Goal: Transaction & Acquisition: Purchase product/service

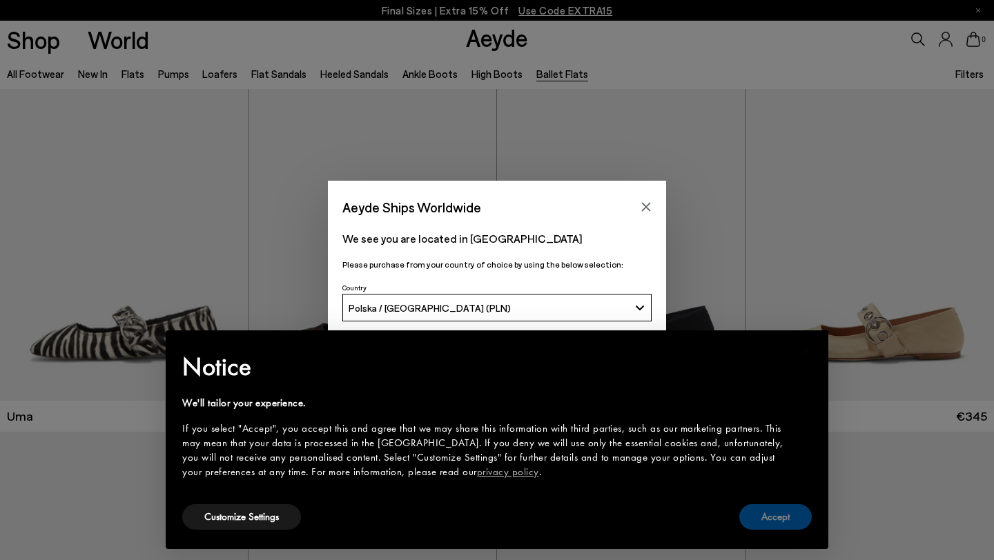
click at [782, 511] on button "Accept" at bounding box center [775, 517] width 72 height 26
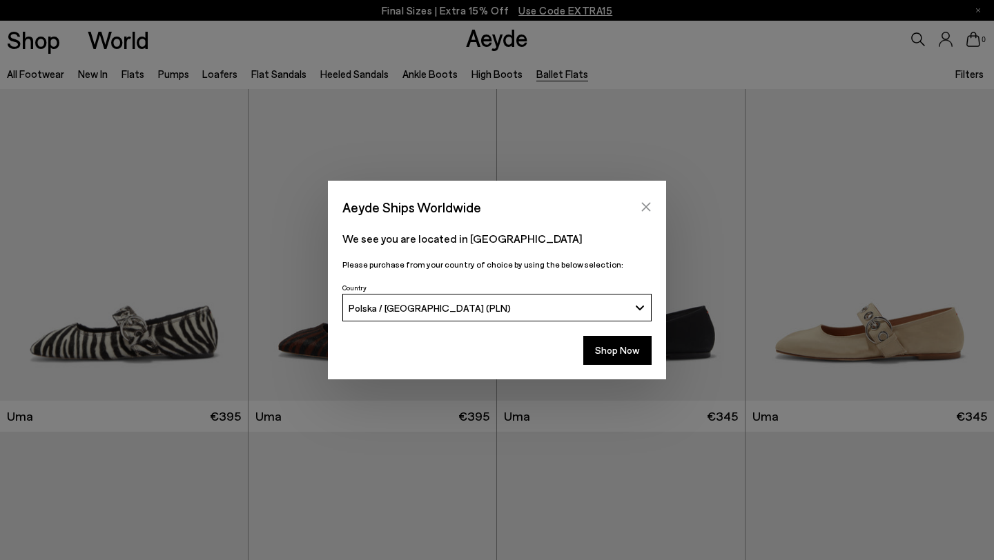
click at [646, 204] on icon "Close" at bounding box center [645, 206] width 11 height 11
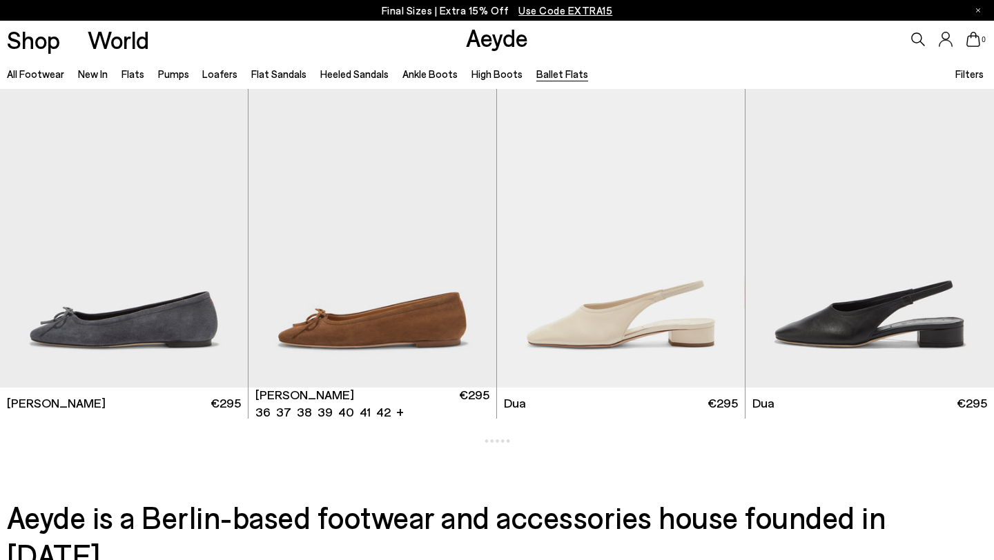
scroll to position [2107, 0]
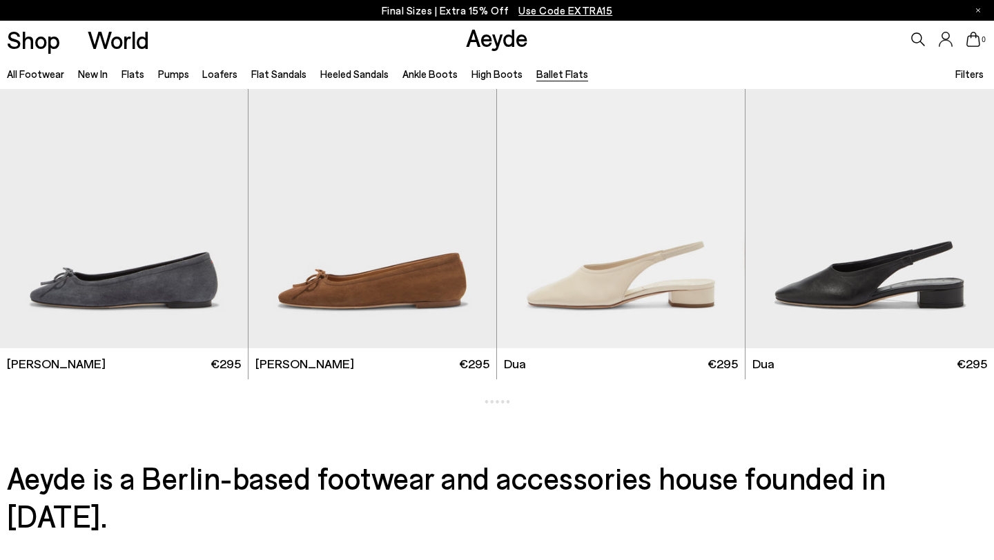
click at [176, 82] on li "Pumps" at bounding box center [173, 74] width 31 height 18
click at [161, 69] on link "Pumps" at bounding box center [173, 74] width 31 height 12
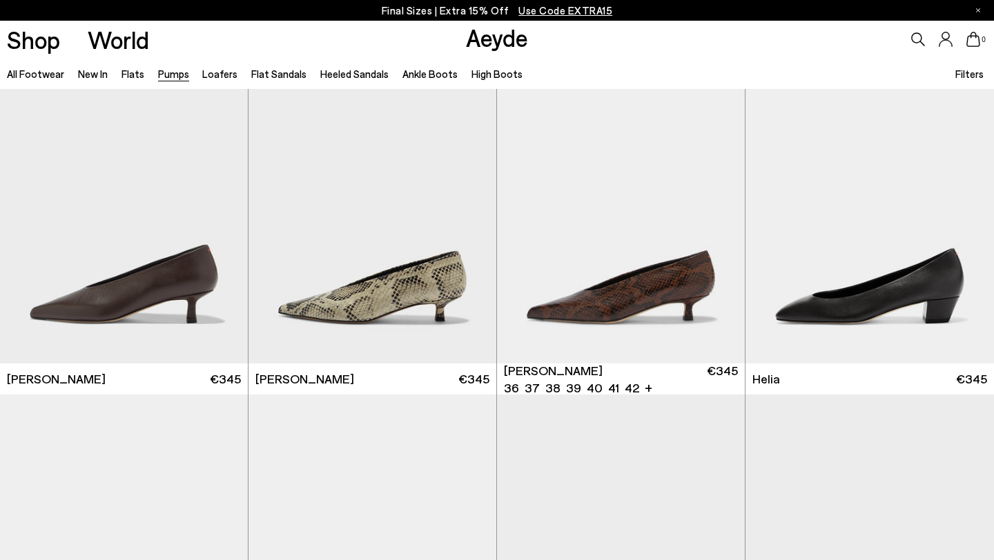
scroll to position [375, 0]
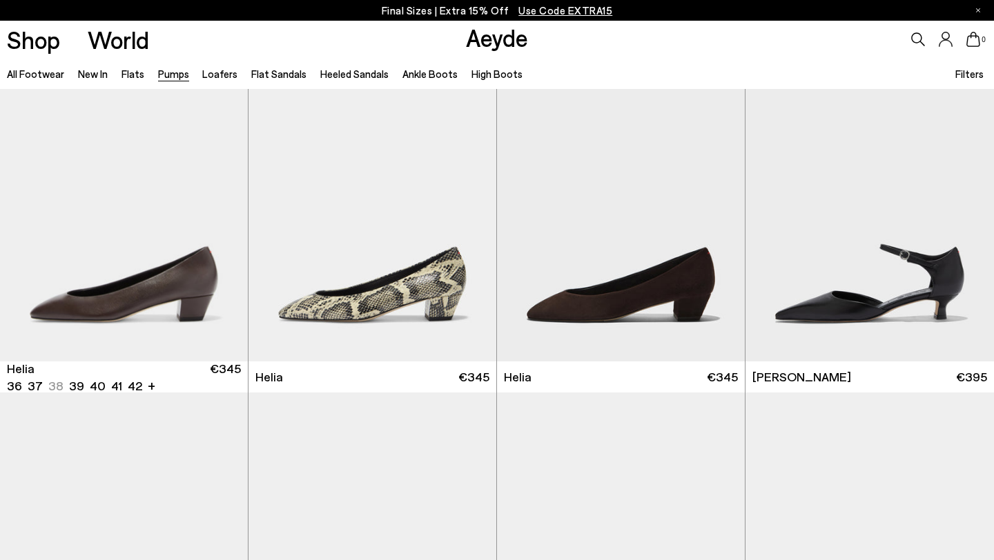
scroll to position [731, 0]
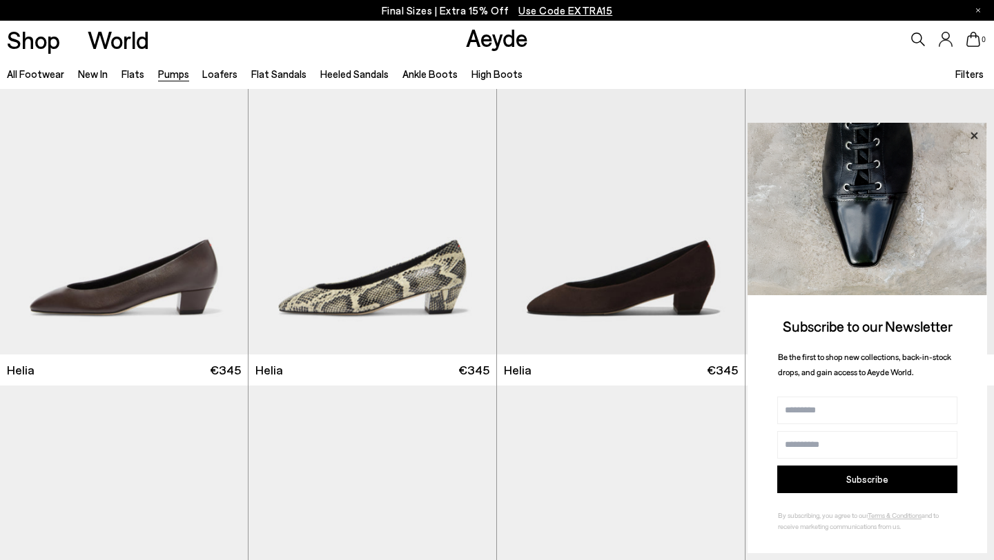
click at [965, 139] on icon at bounding box center [974, 136] width 18 height 18
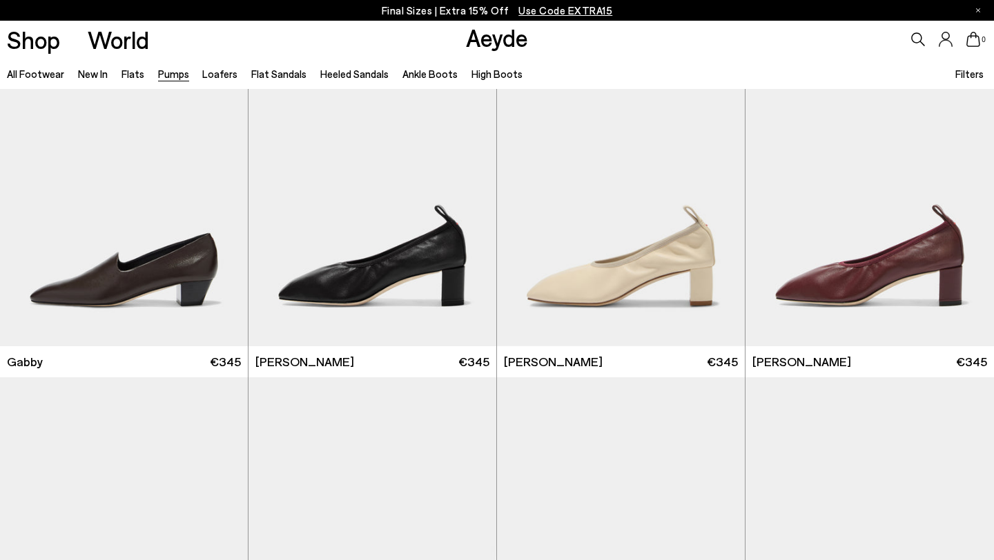
scroll to position [2108, 0]
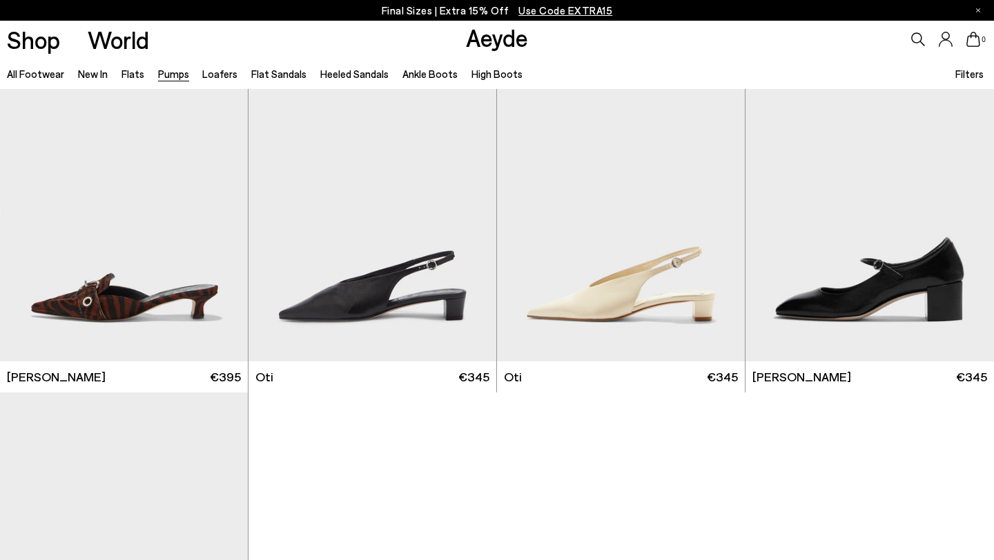
scroll to position [5514, 0]
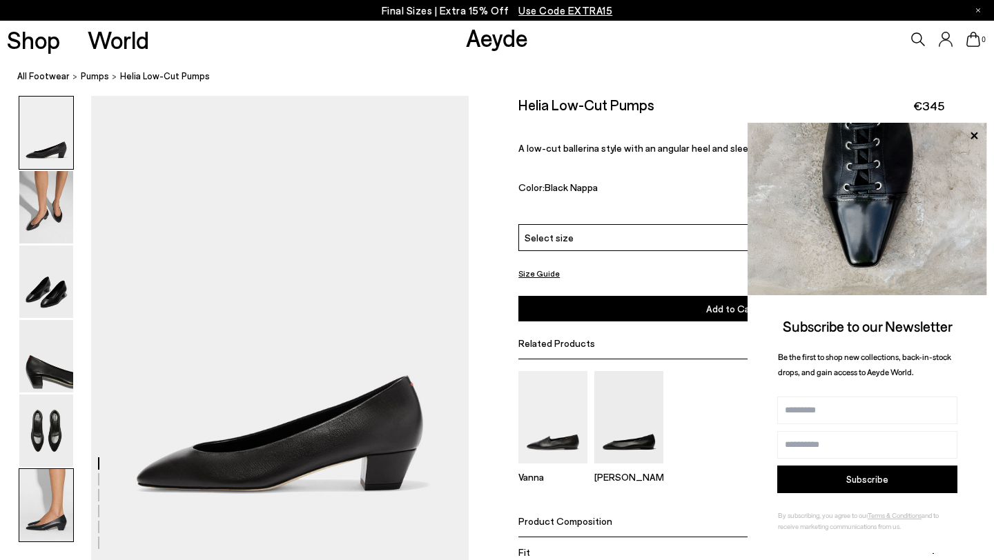
click at [50, 531] on img at bounding box center [46, 505] width 54 height 72
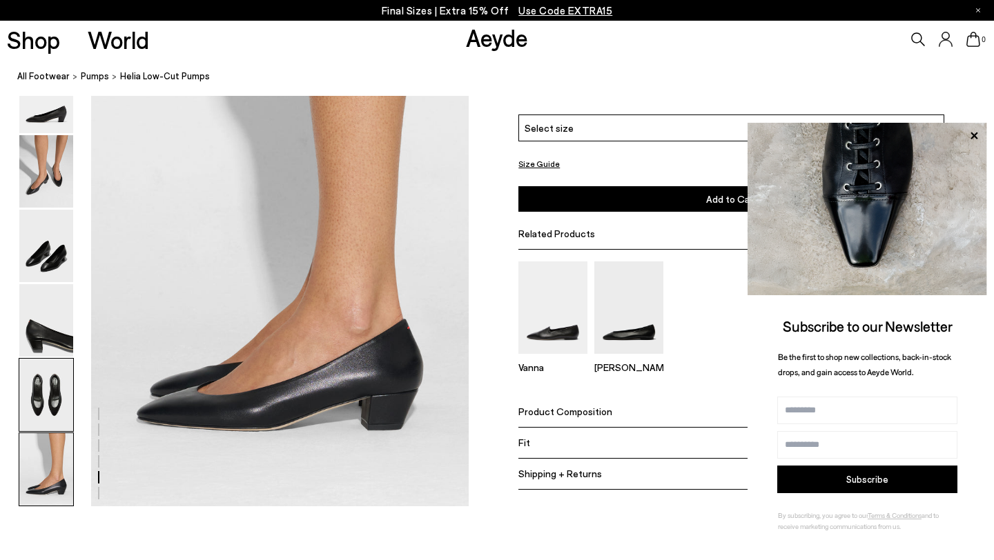
scroll to position [2584, 0]
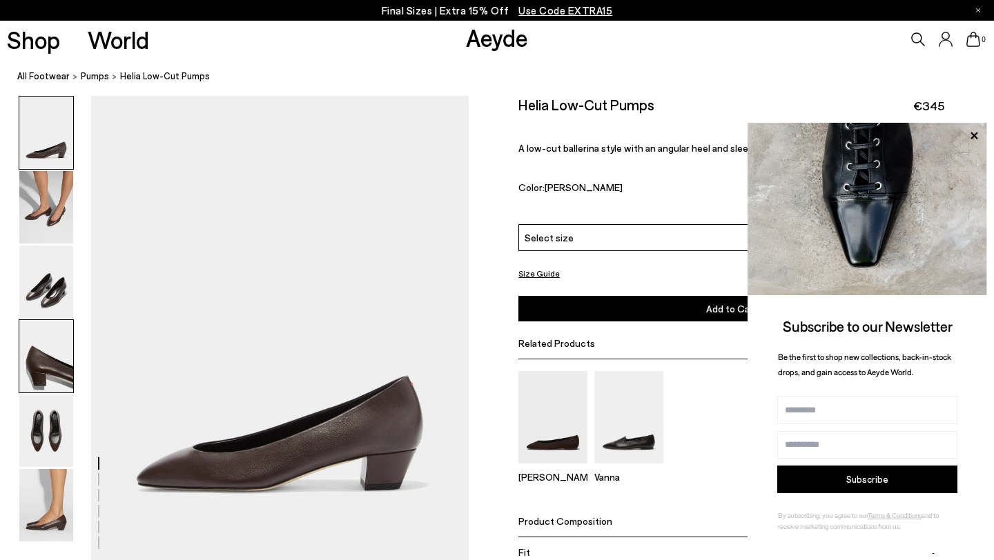
click at [38, 368] on img at bounding box center [46, 356] width 54 height 72
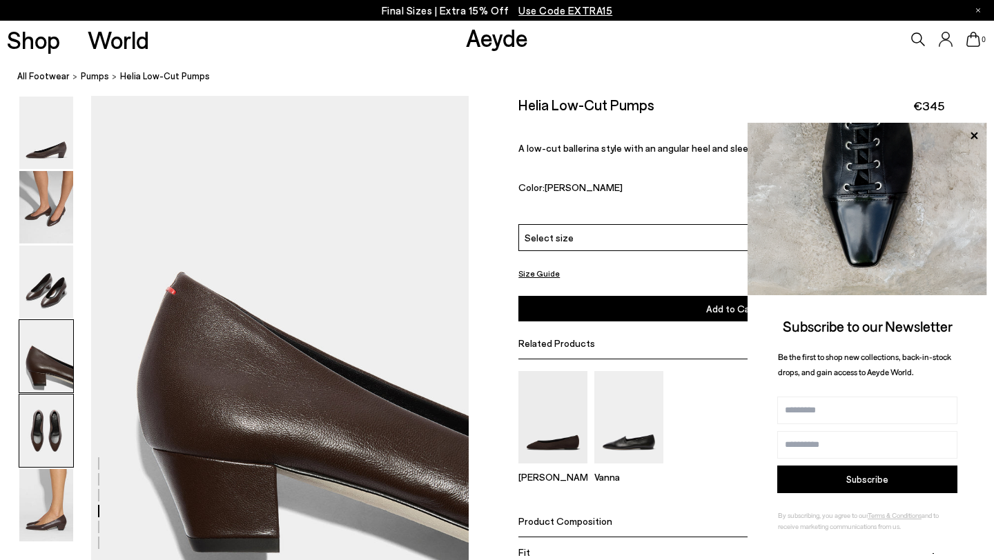
click at [41, 461] on img at bounding box center [46, 431] width 54 height 72
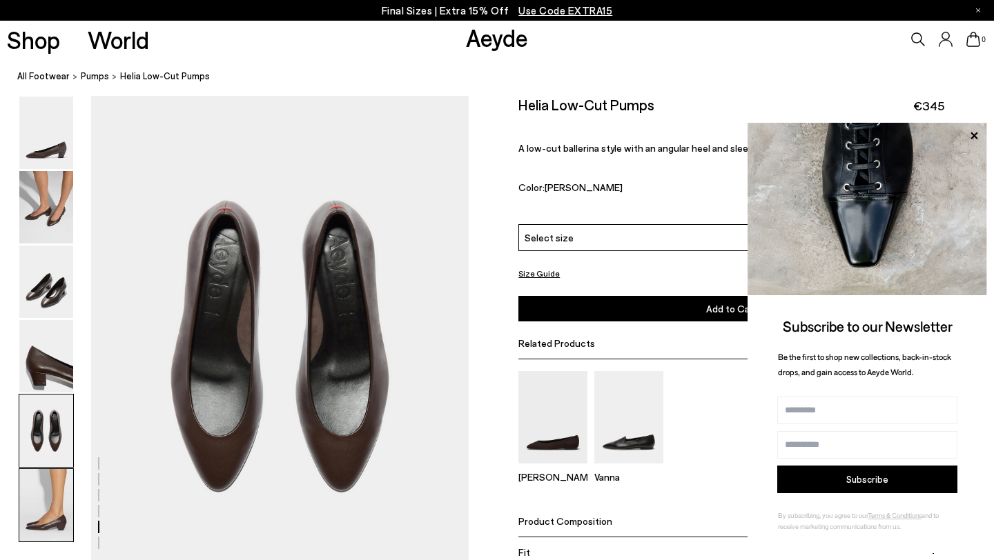
click at [47, 489] on img at bounding box center [46, 505] width 54 height 72
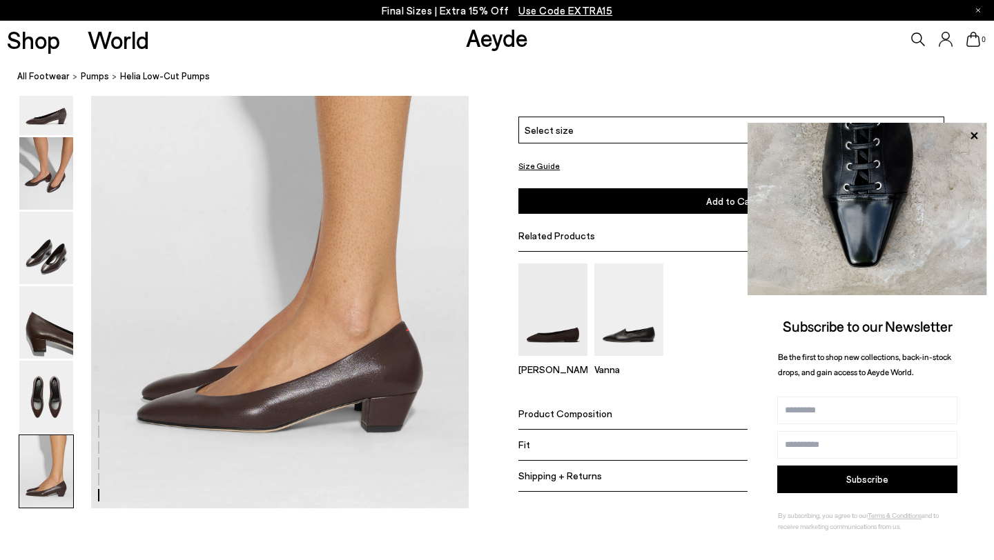
scroll to position [2584, 0]
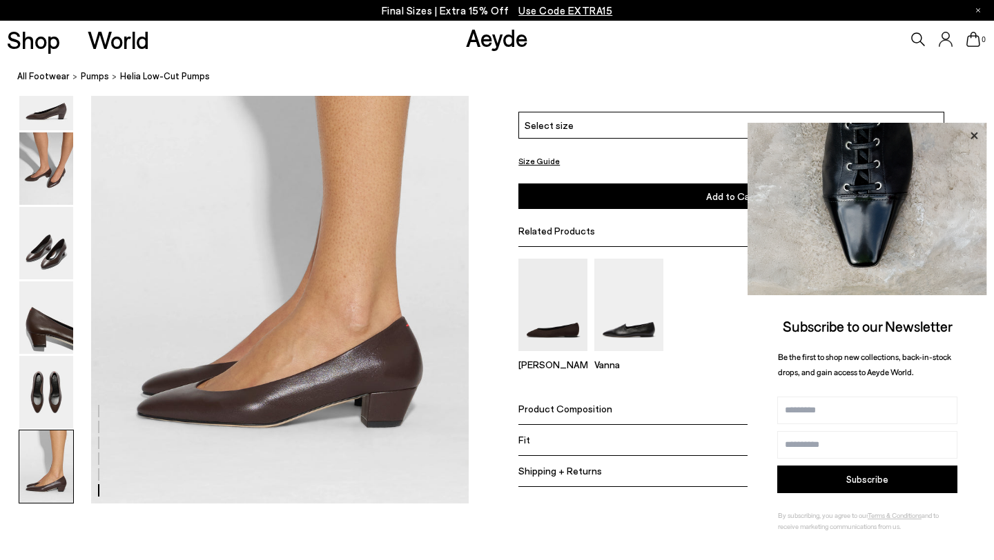
click at [975, 137] on icon at bounding box center [973, 135] width 7 height 7
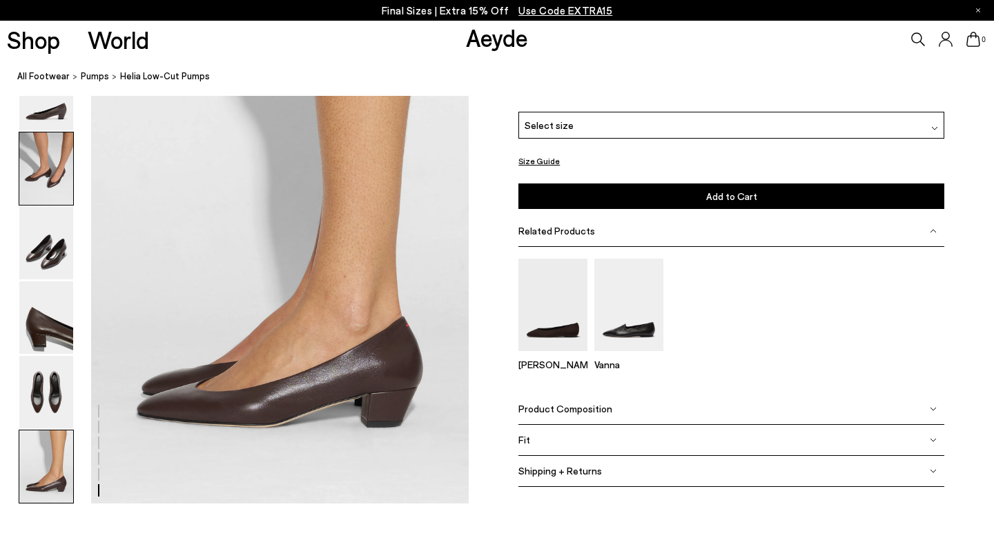
click at [48, 179] on img at bounding box center [46, 168] width 54 height 72
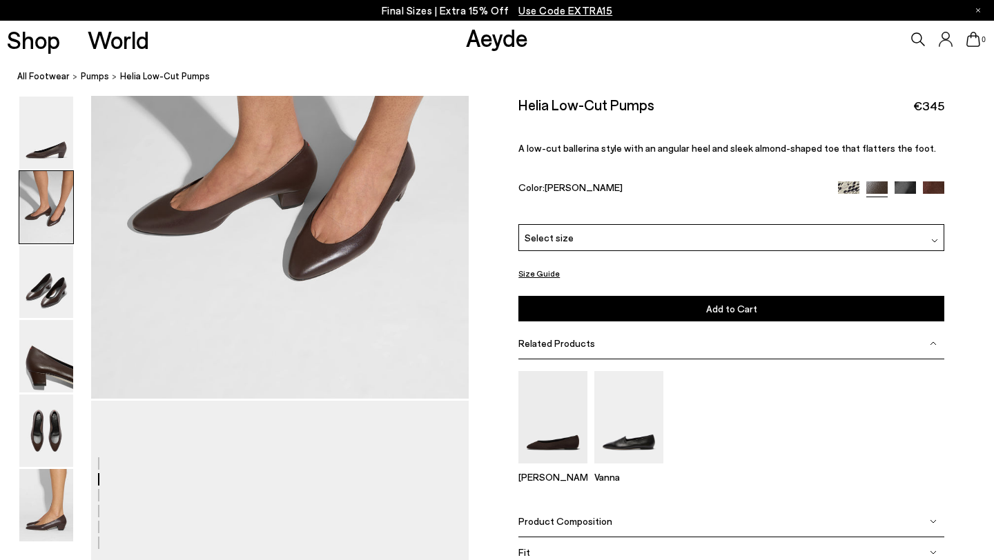
scroll to position [468, 0]
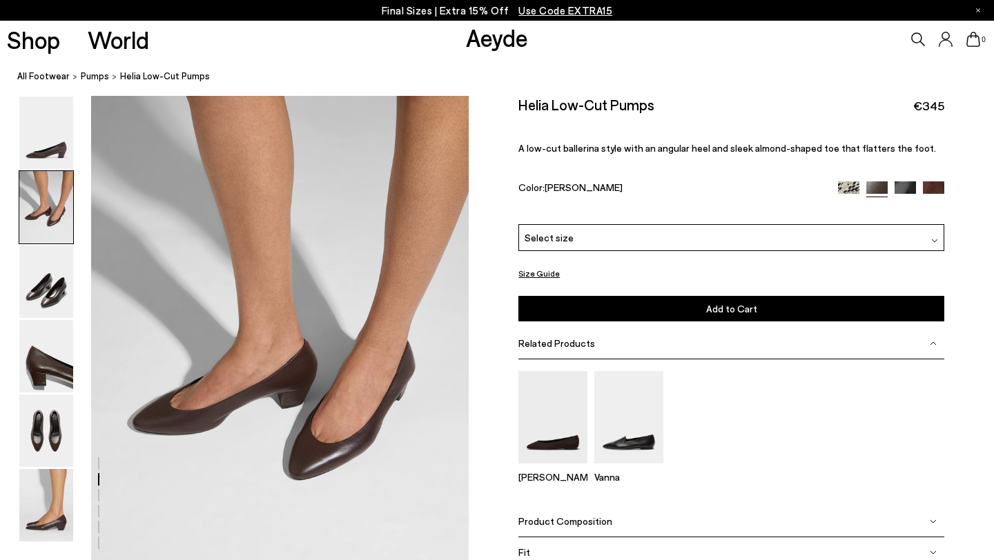
click at [639, 224] on div "Select size" at bounding box center [731, 237] width 426 height 27
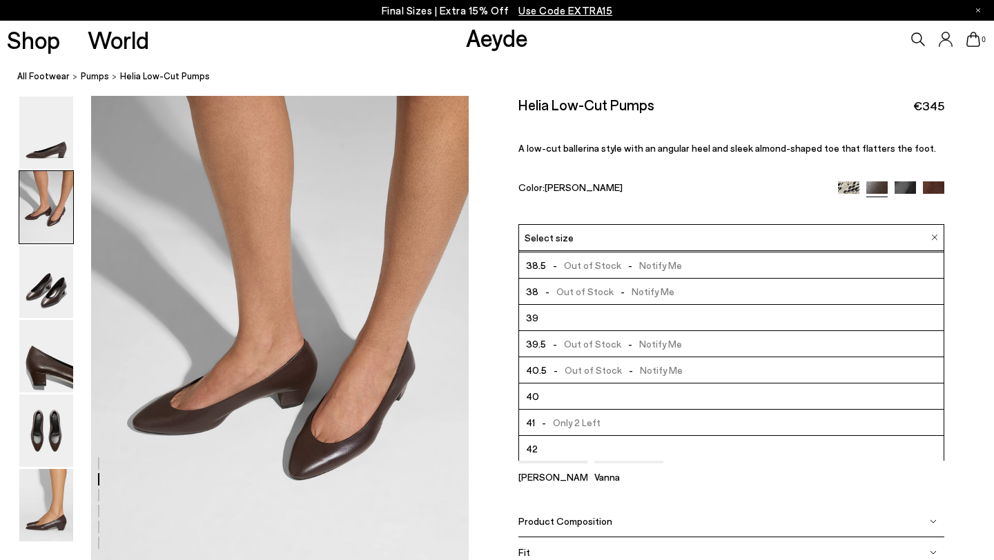
scroll to position [79, 0]
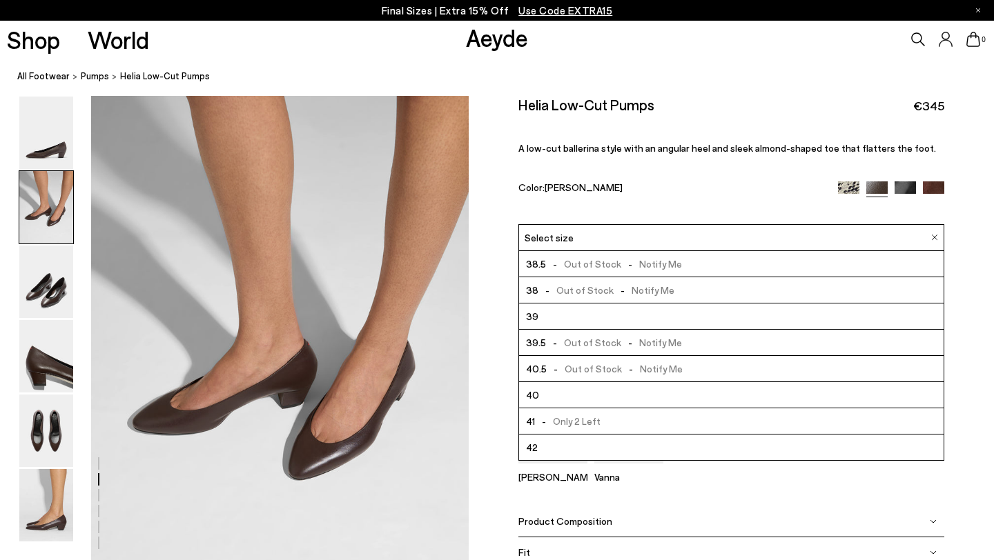
click at [682, 106] on div "Helia Low-Cut Pumps €345" at bounding box center [731, 105] width 426 height 19
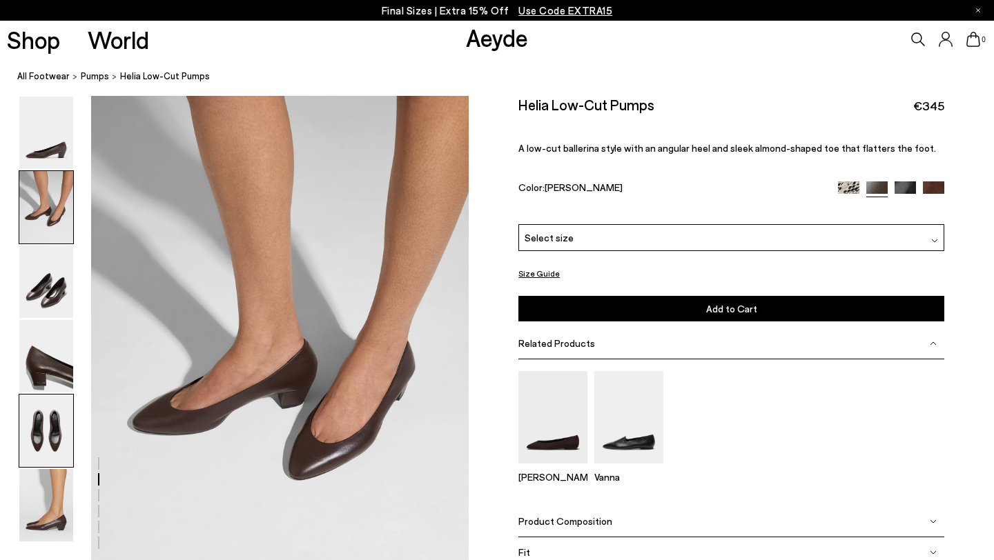
click at [60, 431] on img at bounding box center [46, 431] width 54 height 72
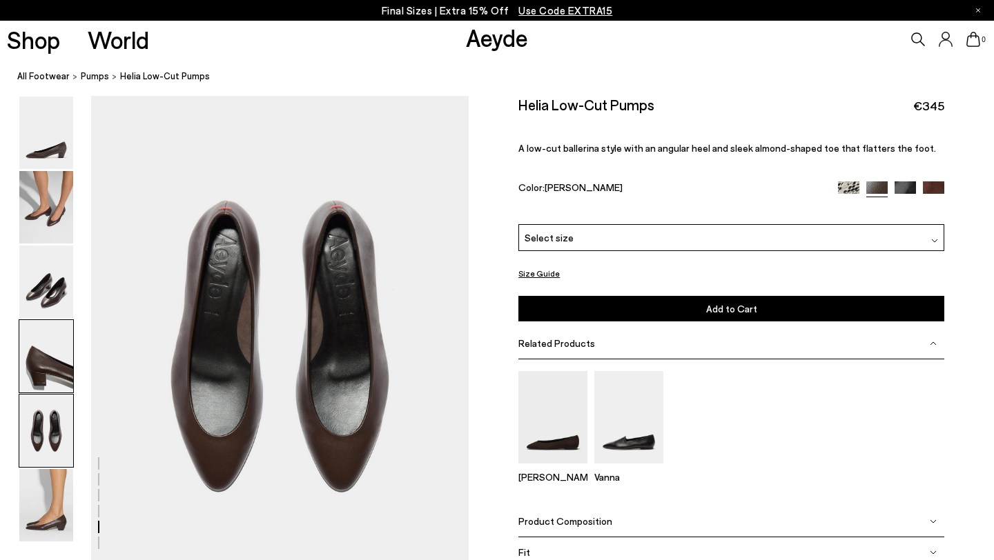
click at [46, 363] on img at bounding box center [46, 356] width 54 height 72
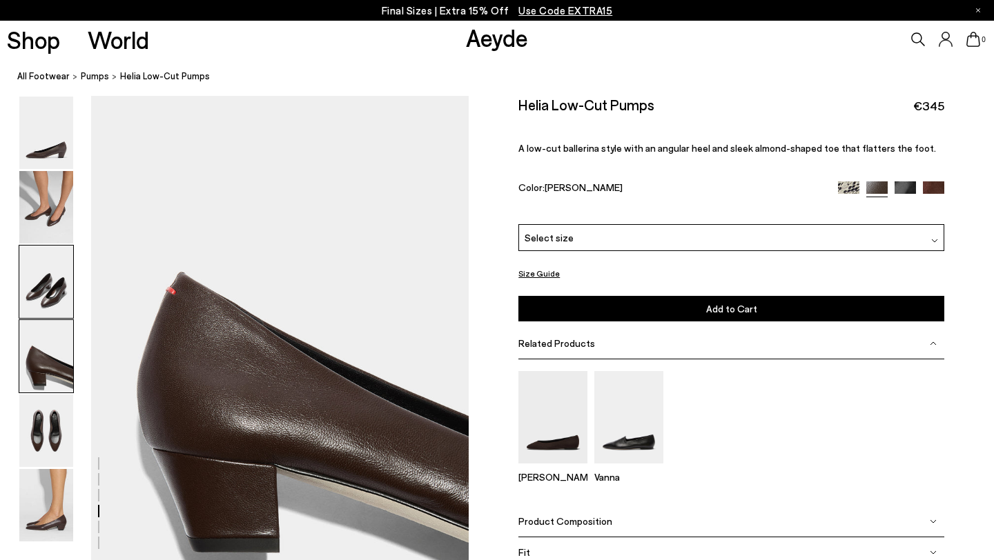
click at [43, 298] on img at bounding box center [46, 282] width 54 height 72
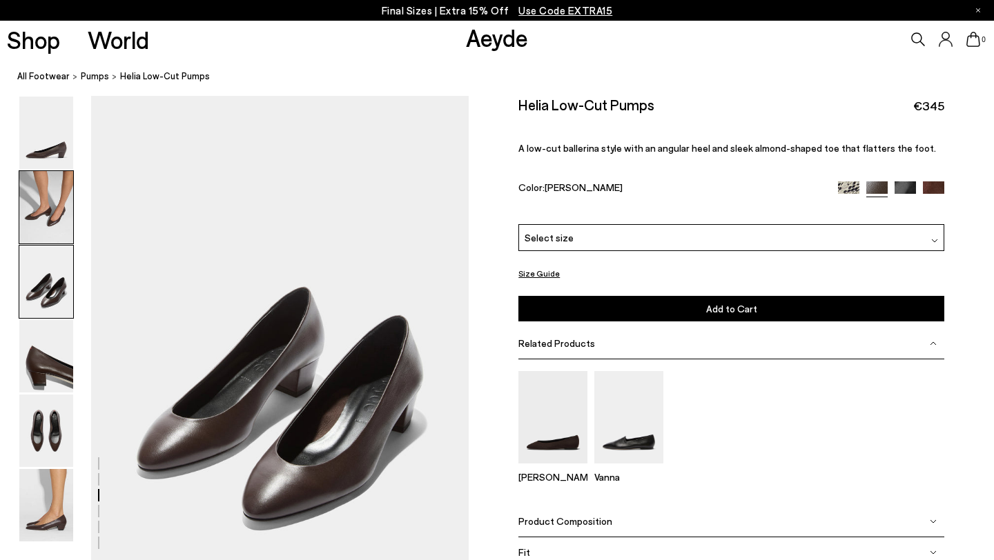
click at [44, 216] on img at bounding box center [46, 207] width 54 height 72
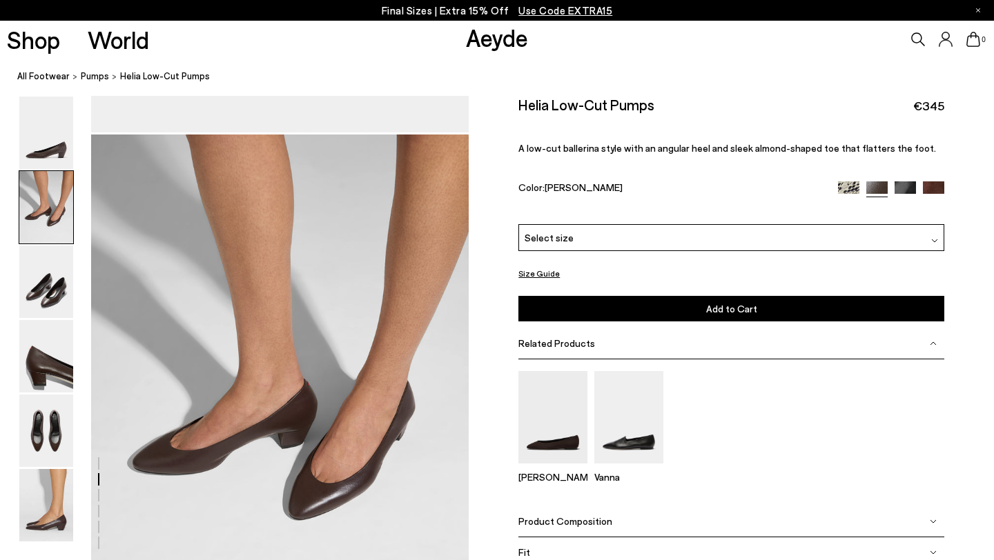
scroll to position [428, 0]
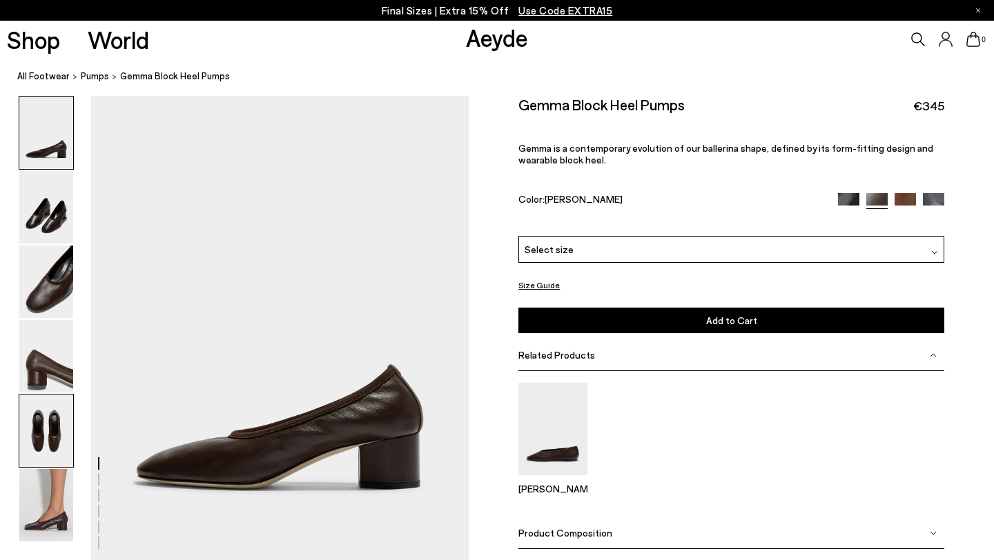
click at [28, 408] on img at bounding box center [46, 431] width 54 height 72
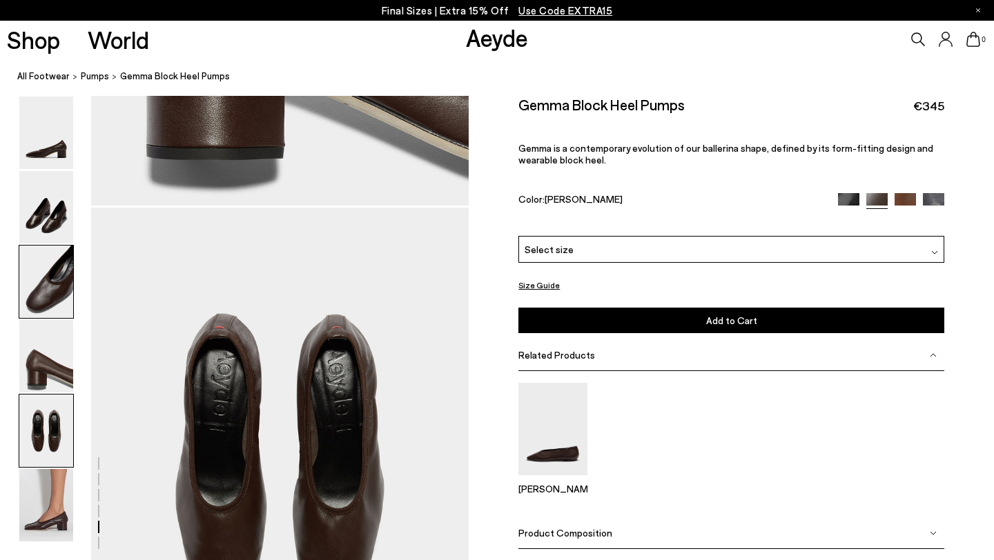
scroll to position [1984, 0]
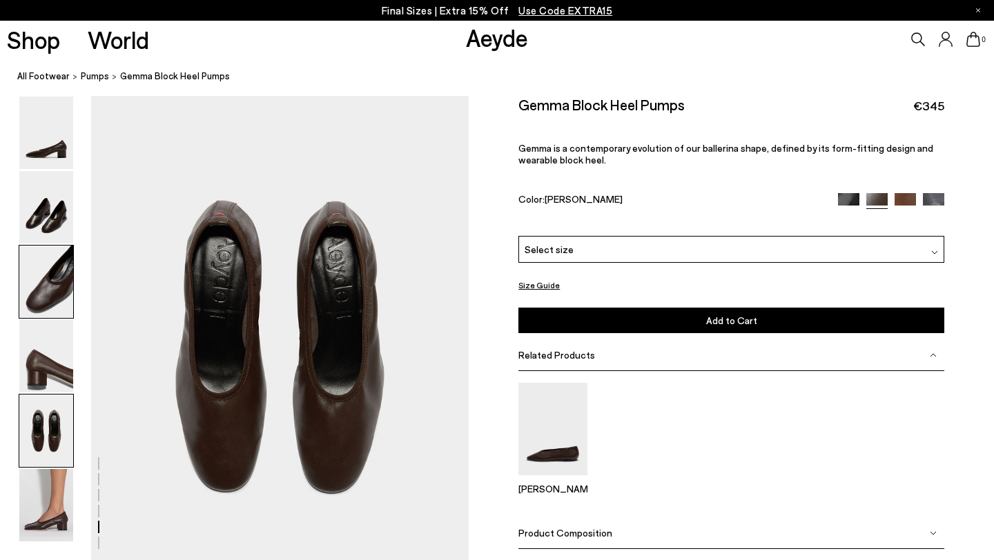
click at [43, 302] on img at bounding box center [46, 282] width 54 height 72
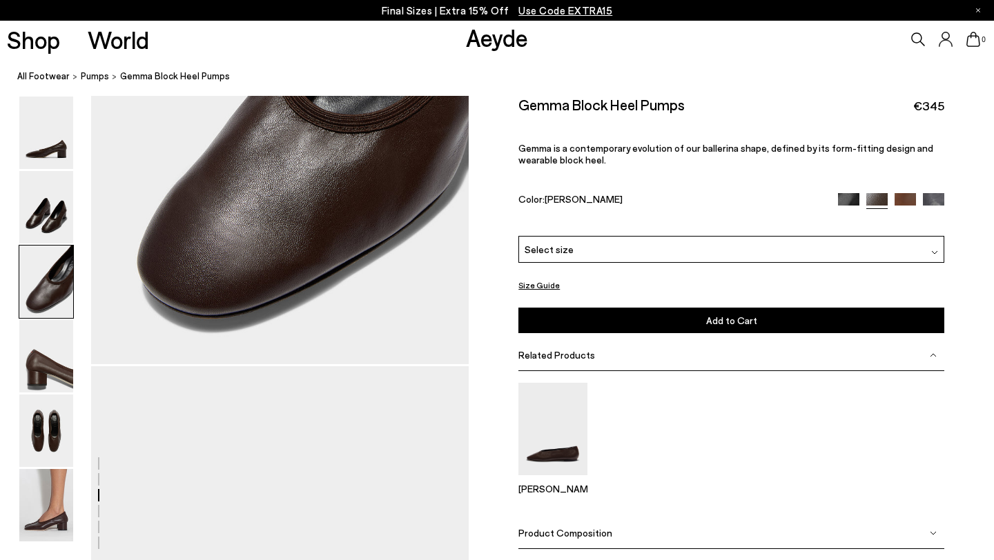
scroll to position [974, 0]
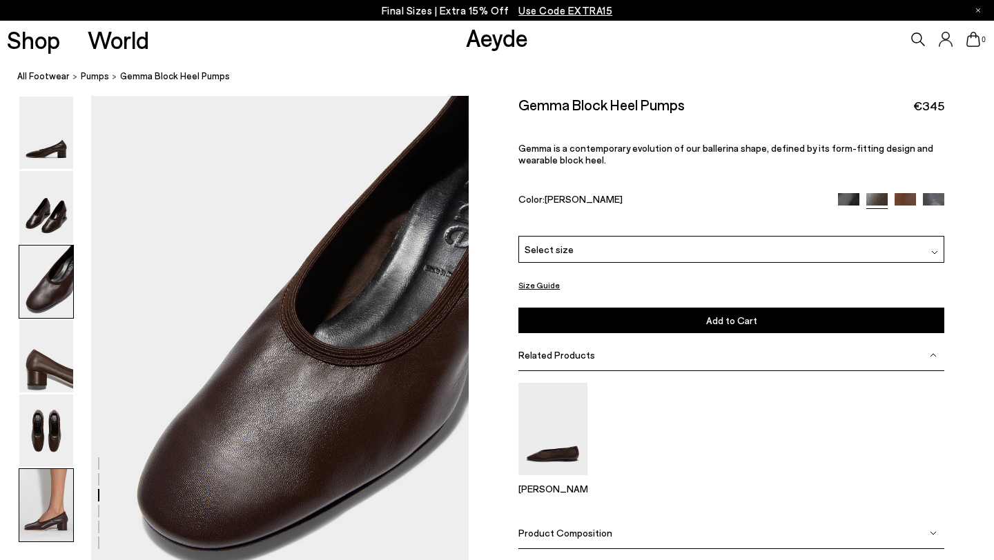
click at [55, 510] on img at bounding box center [46, 505] width 54 height 72
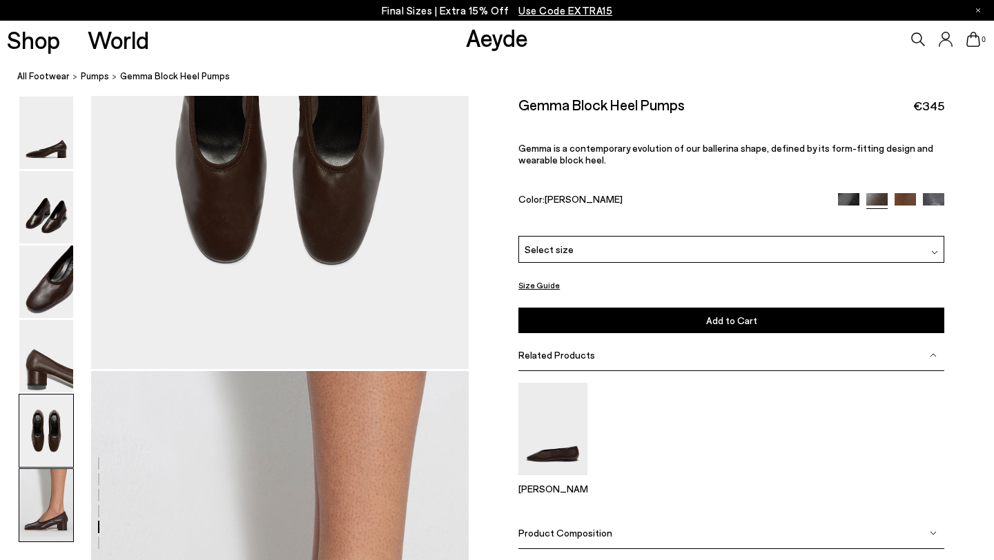
scroll to position [2584, 0]
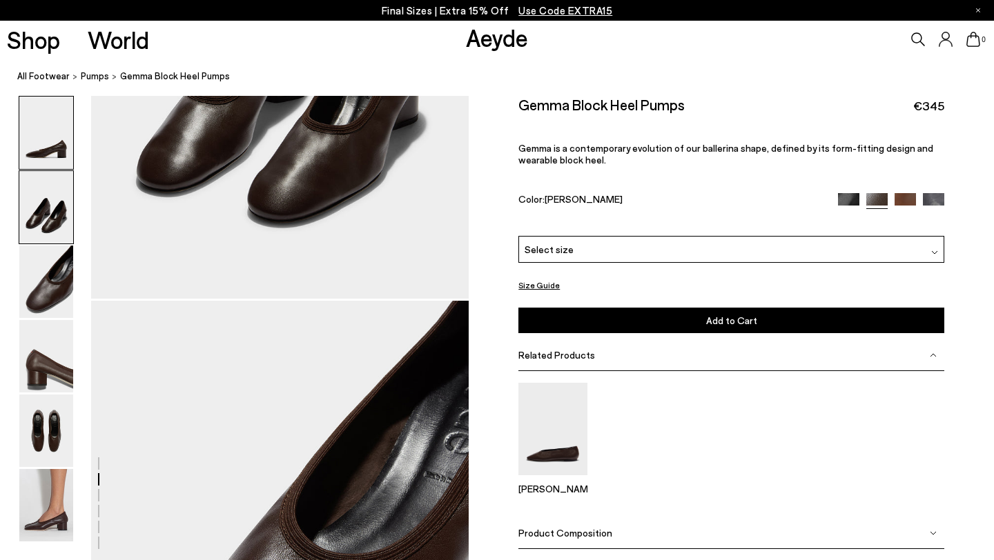
click at [59, 143] on img at bounding box center [46, 133] width 54 height 72
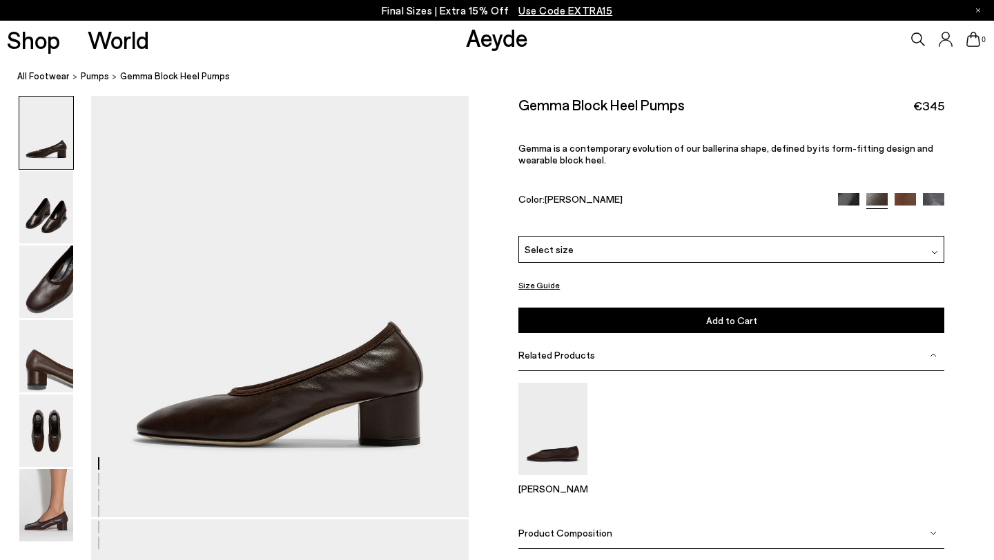
scroll to position [0, 0]
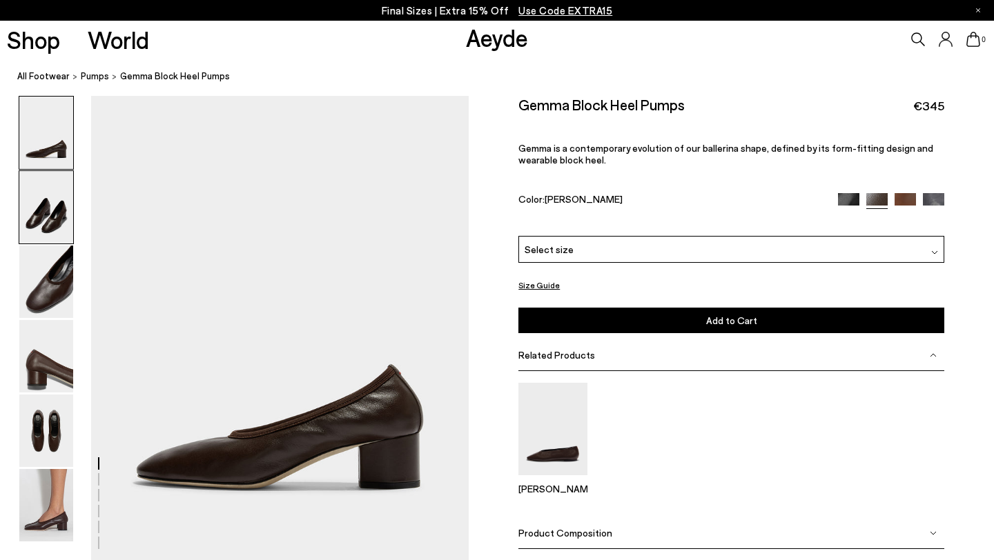
click at [43, 224] on img at bounding box center [46, 207] width 54 height 72
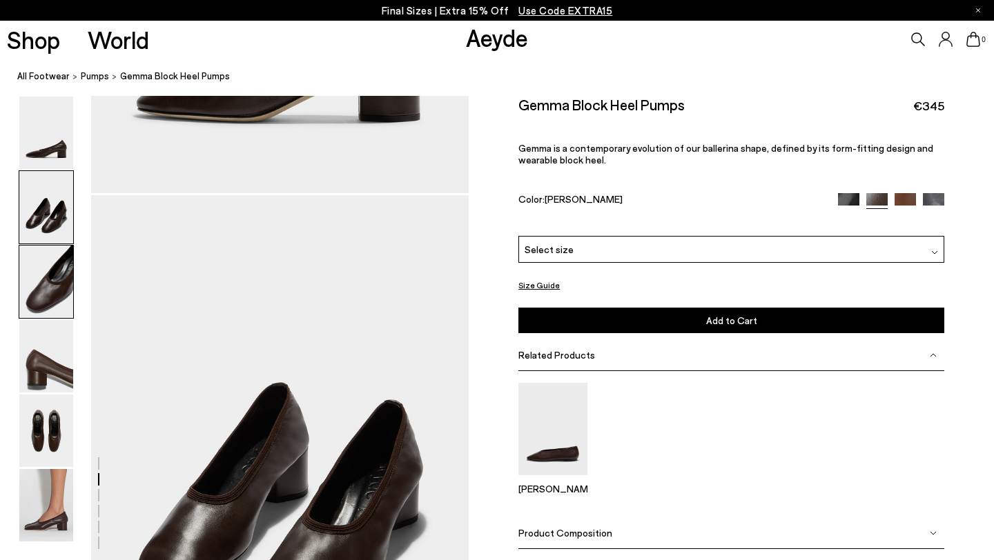
scroll to position [468, 0]
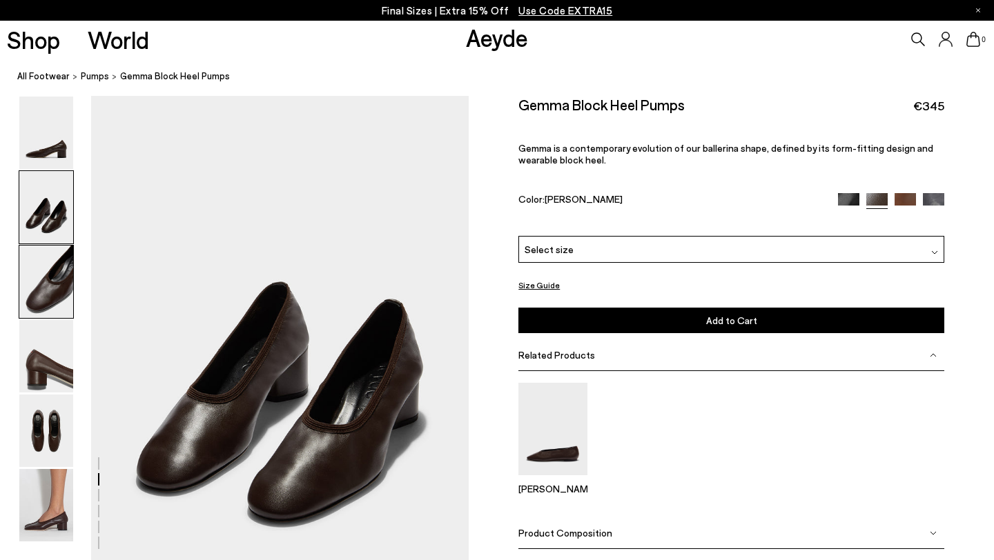
click at [47, 266] on img at bounding box center [46, 282] width 54 height 72
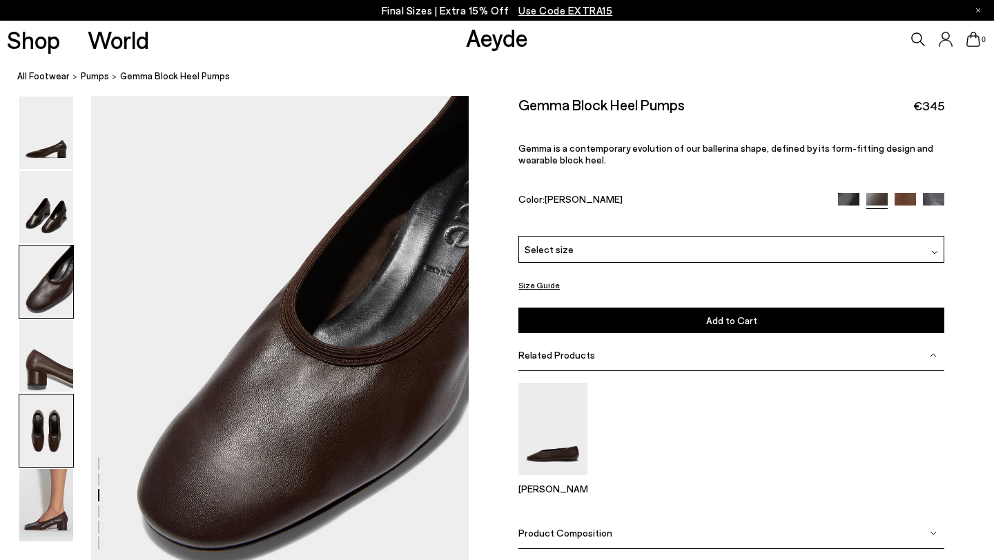
click at [36, 431] on img at bounding box center [46, 431] width 54 height 72
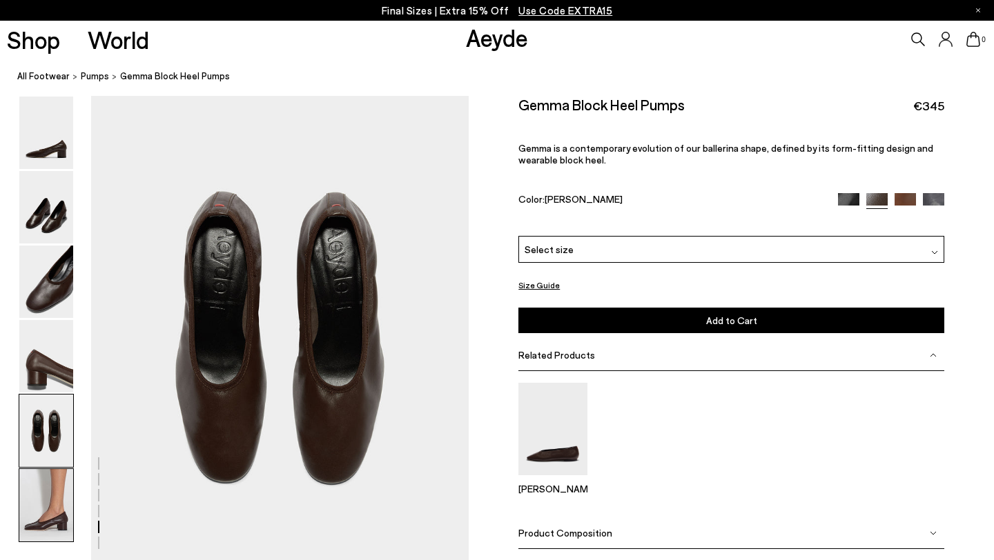
click at [61, 495] on img at bounding box center [46, 505] width 54 height 72
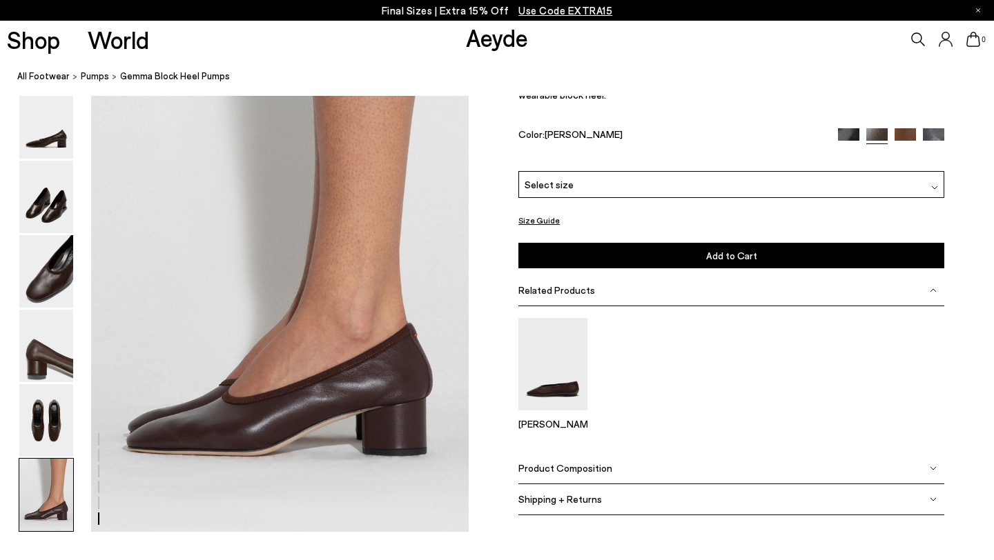
scroll to position [2584, 0]
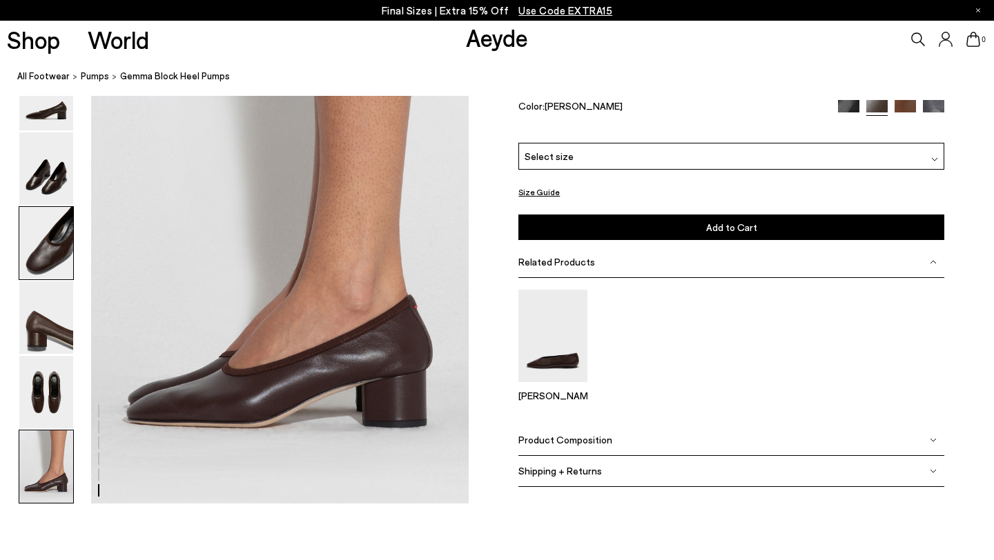
click at [58, 254] on img at bounding box center [46, 243] width 54 height 72
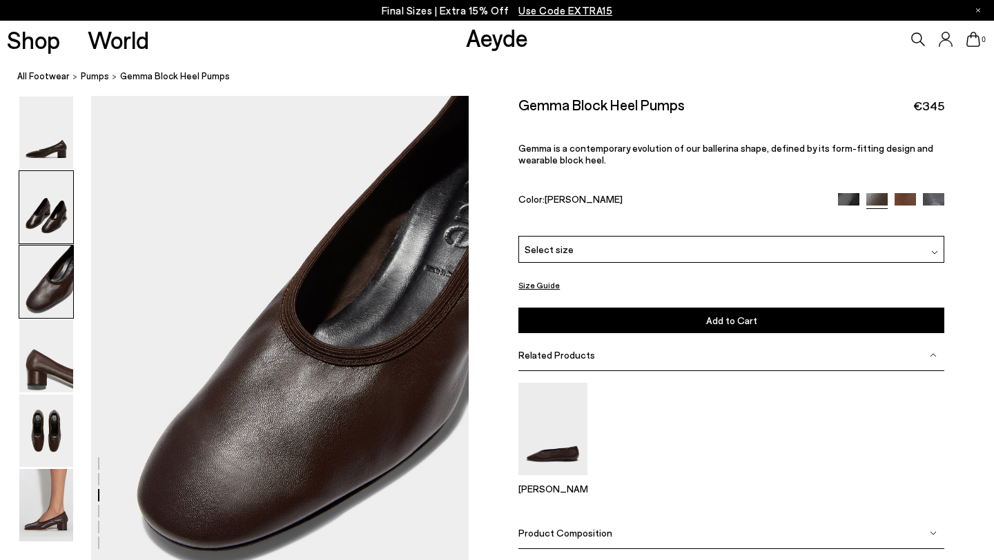
click at [43, 199] on img at bounding box center [46, 207] width 54 height 72
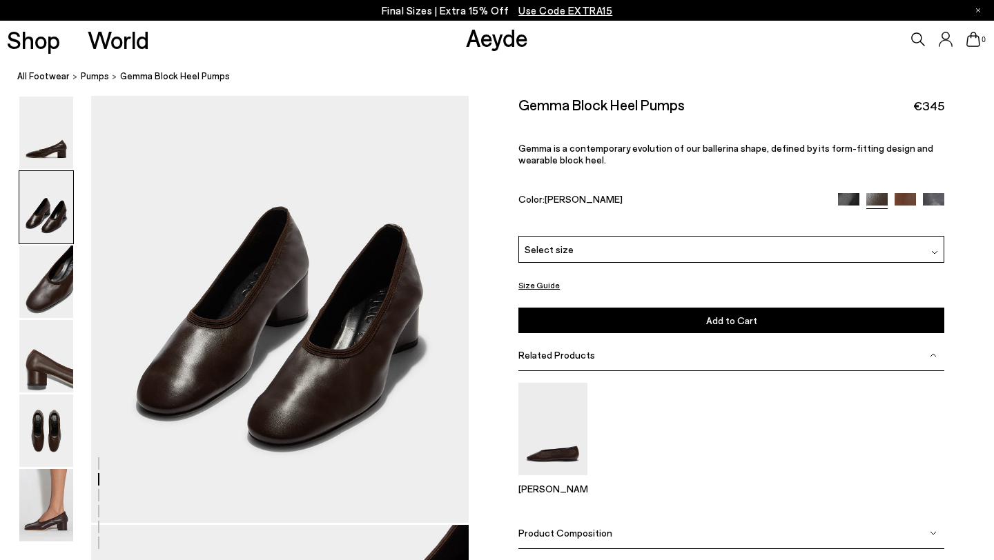
scroll to position [468, 0]
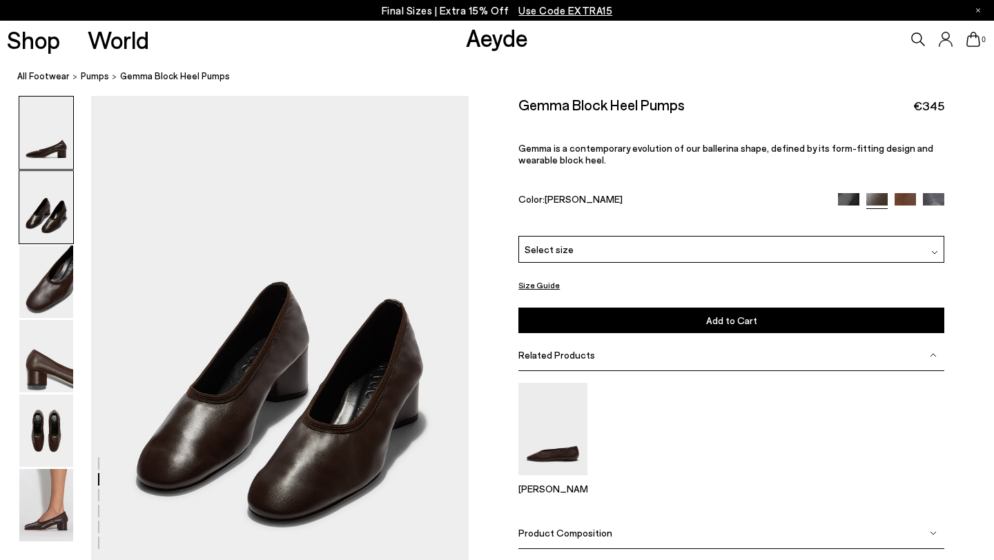
click at [43, 166] on img at bounding box center [46, 133] width 54 height 72
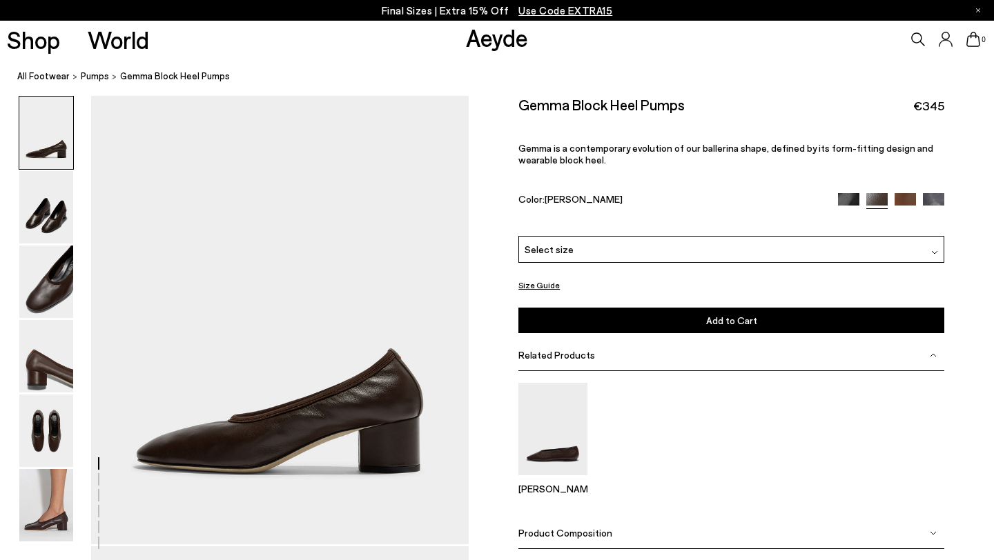
scroll to position [0, 0]
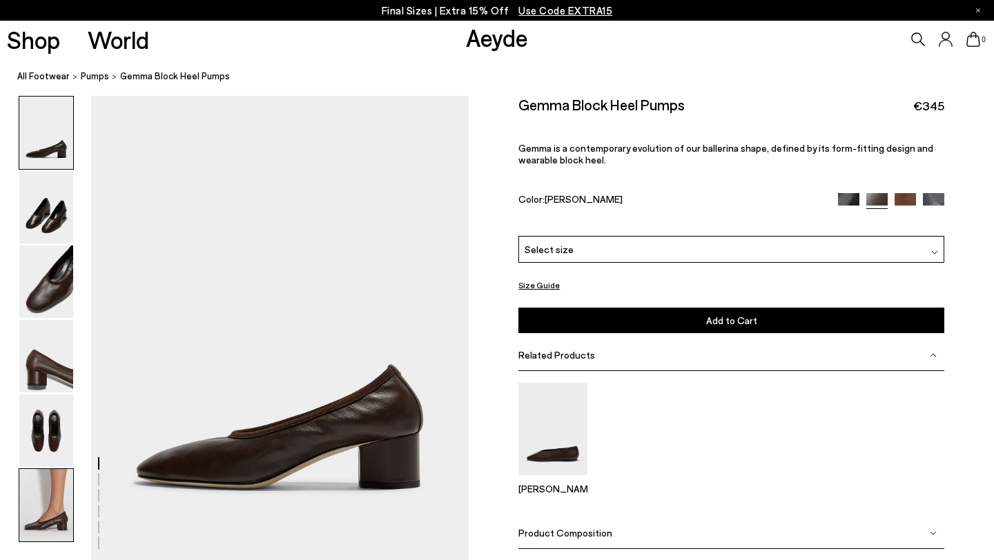
click at [48, 517] on img at bounding box center [46, 505] width 54 height 72
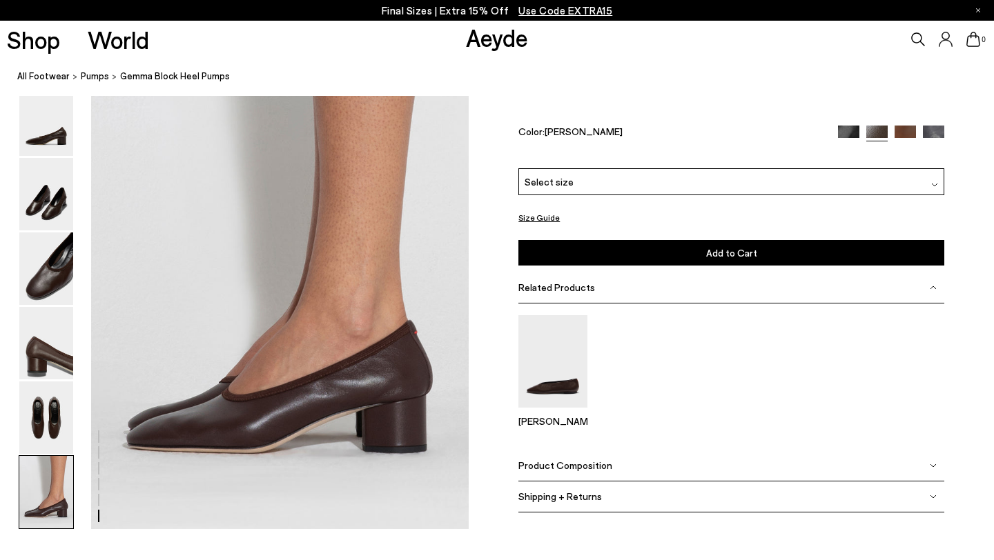
scroll to position [2584, 0]
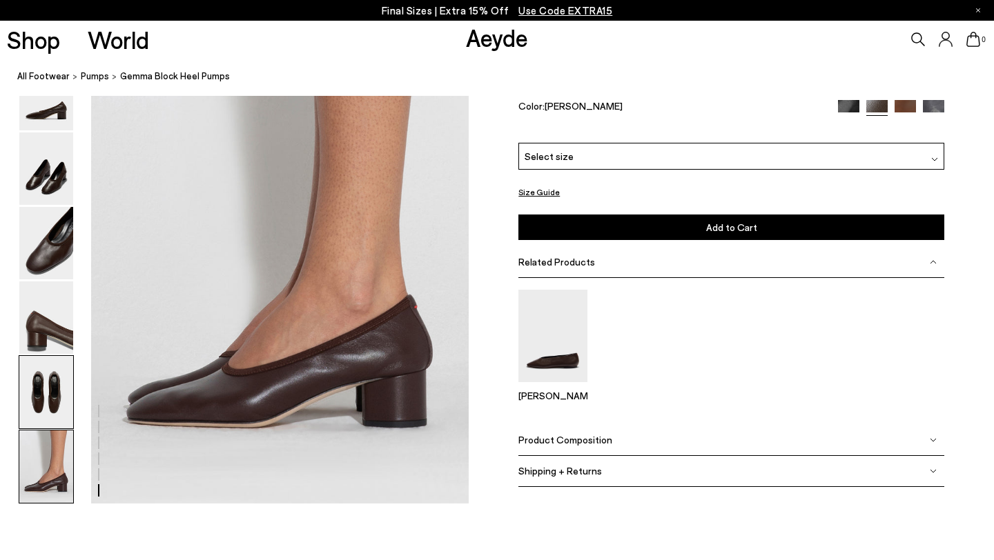
click at [49, 404] on img at bounding box center [46, 392] width 54 height 72
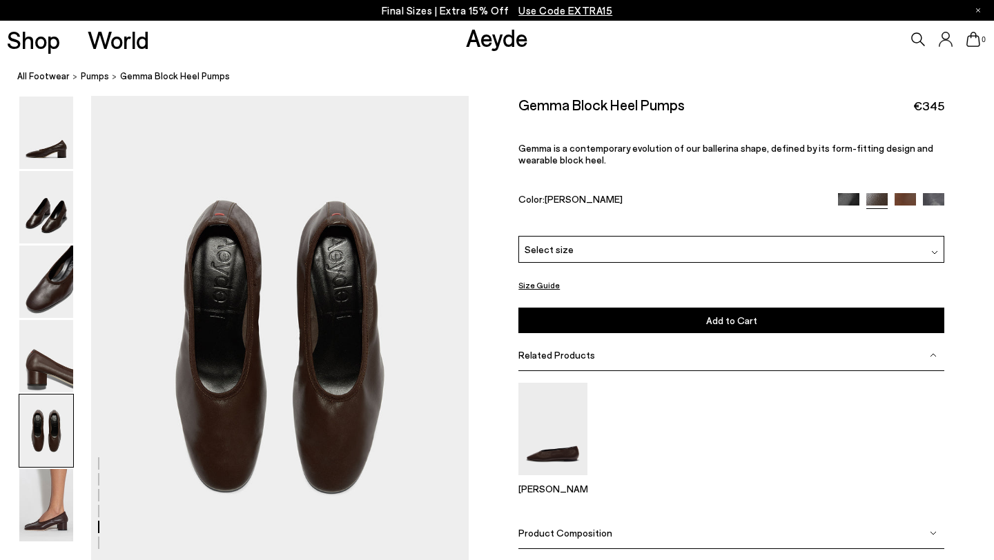
scroll to position [1984, 0]
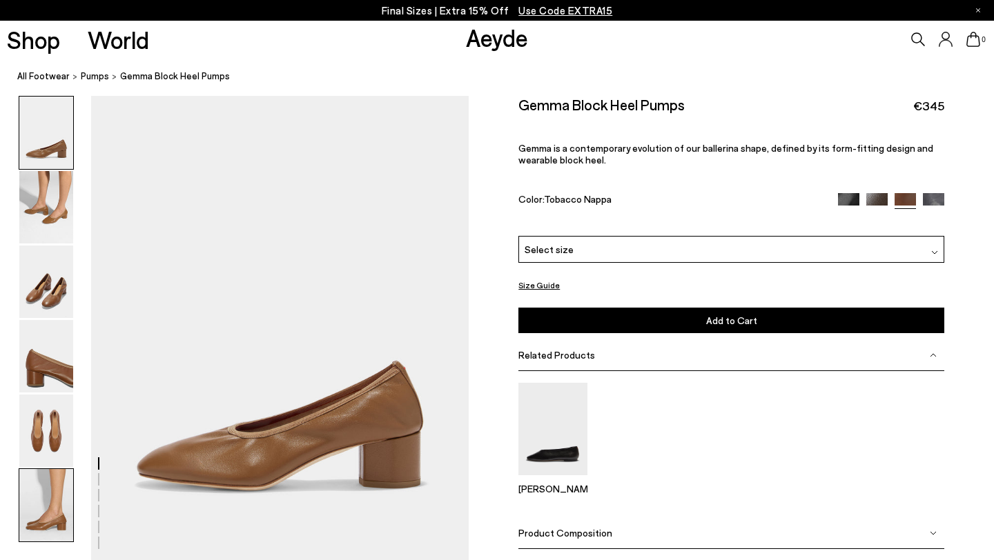
click at [41, 520] on img at bounding box center [46, 505] width 54 height 72
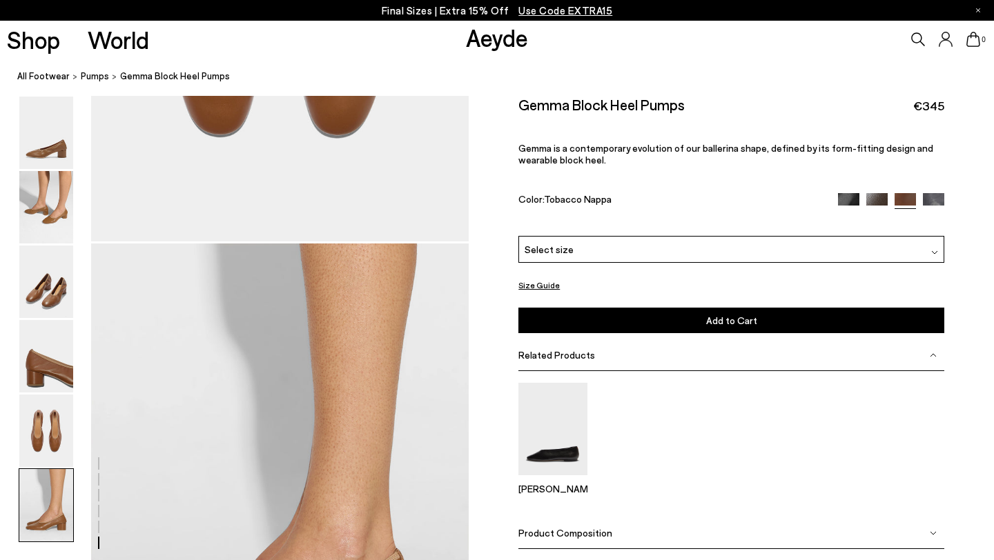
scroll to position [2584, 0]
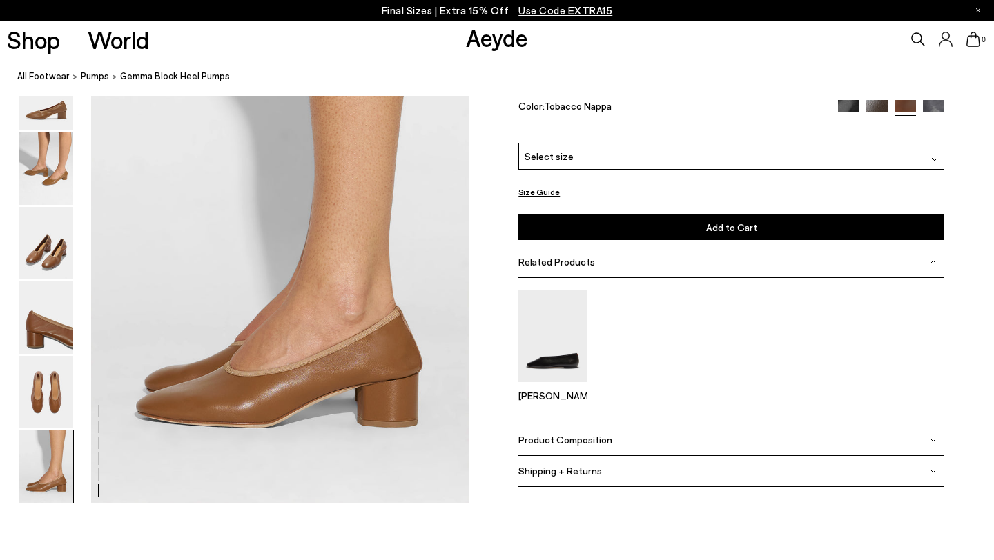
click at [40, 480] on img at bounding box center [46, 467] width 54 height 72
click at [47, 420] on img at bounding box center [46, 392] width 54 height 72
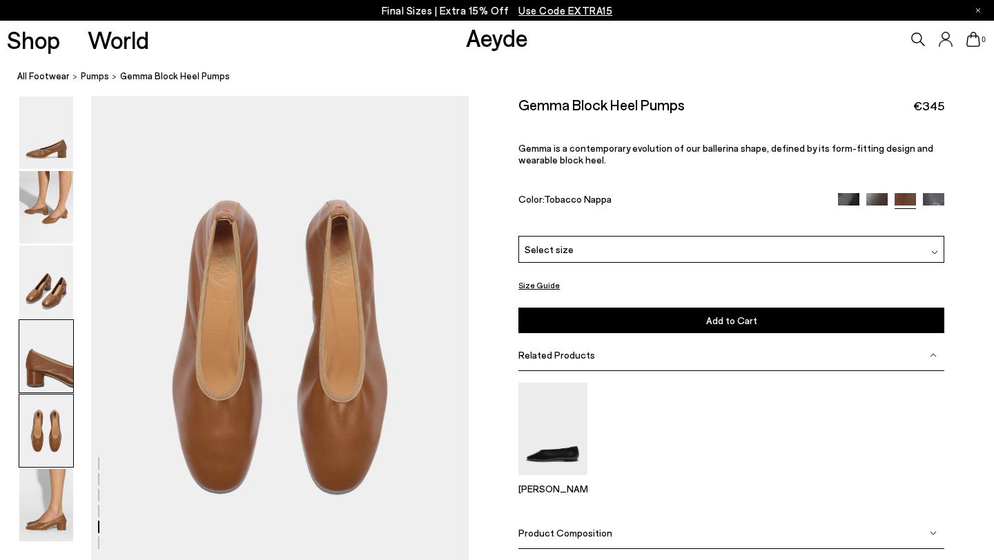
click at [41, 337] on img at bounding box center [46, 356] width 54 height 72
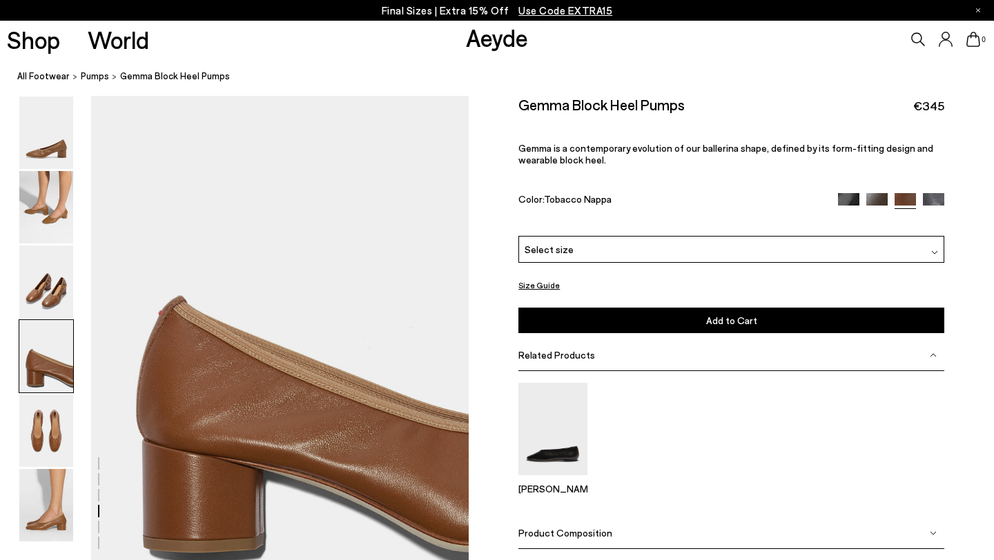
click at [35, 325] on img at bounding box center [46, 356] width 54 height 72
click at [36, 286] on img at bounding box center [46, 282] width 54 height 72
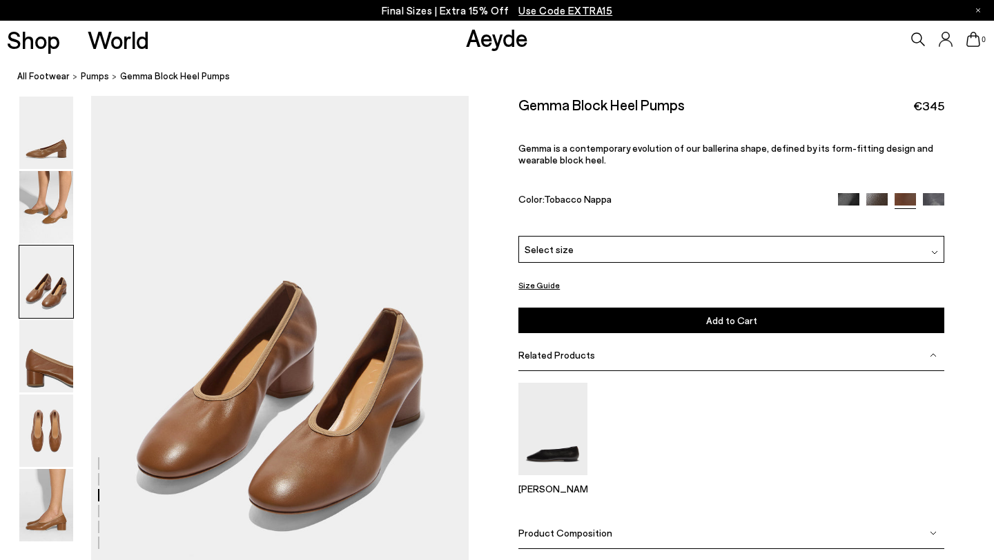
scroll to position [974, 0]
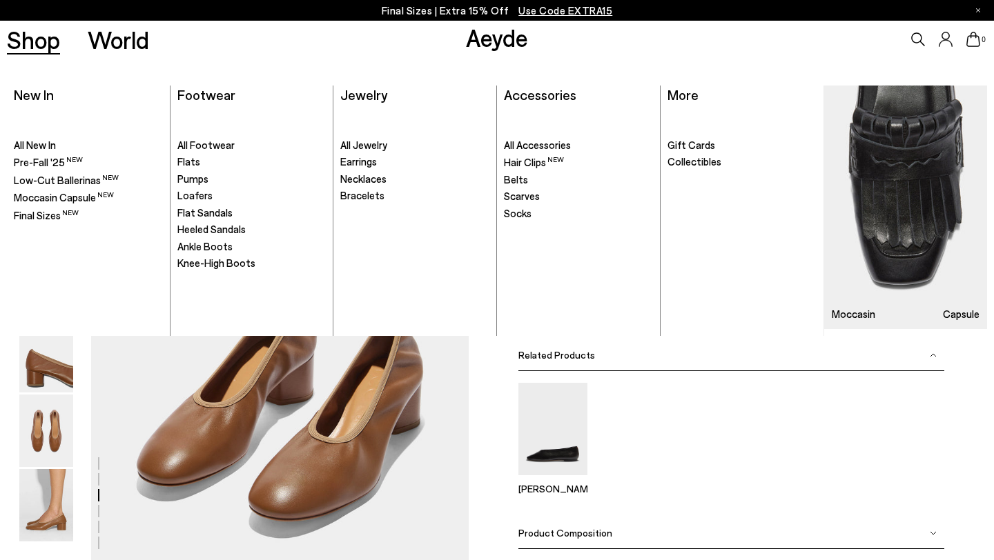
click at [34, 35] on link "Shop" at bounding box center [33, 40] width 53 height 24
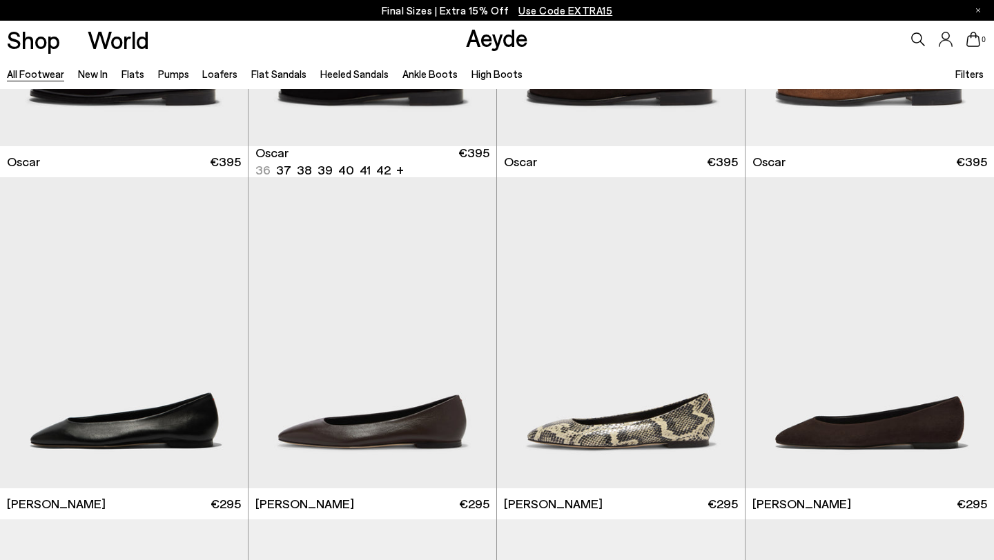
scroll to position [2042, 0]
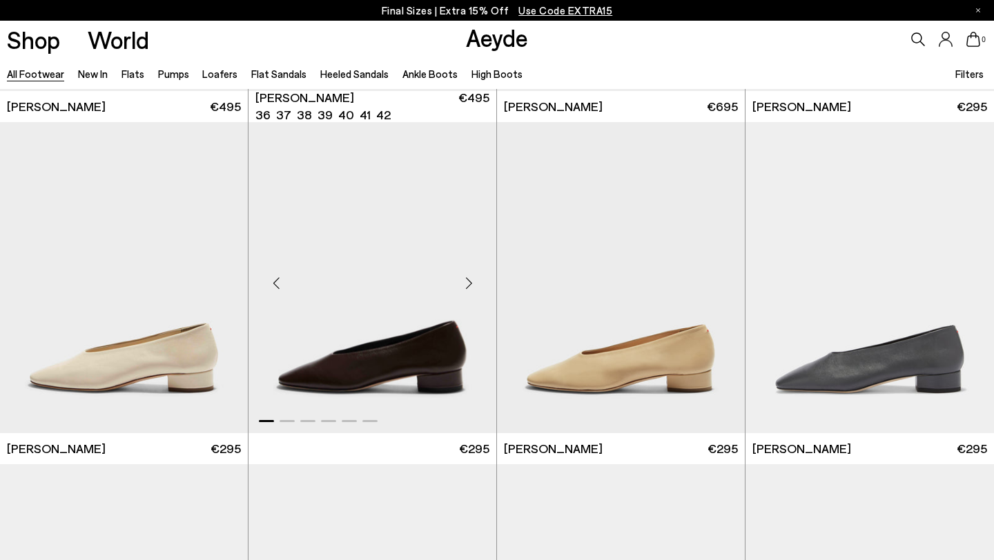
scroll to position [7161, 0]
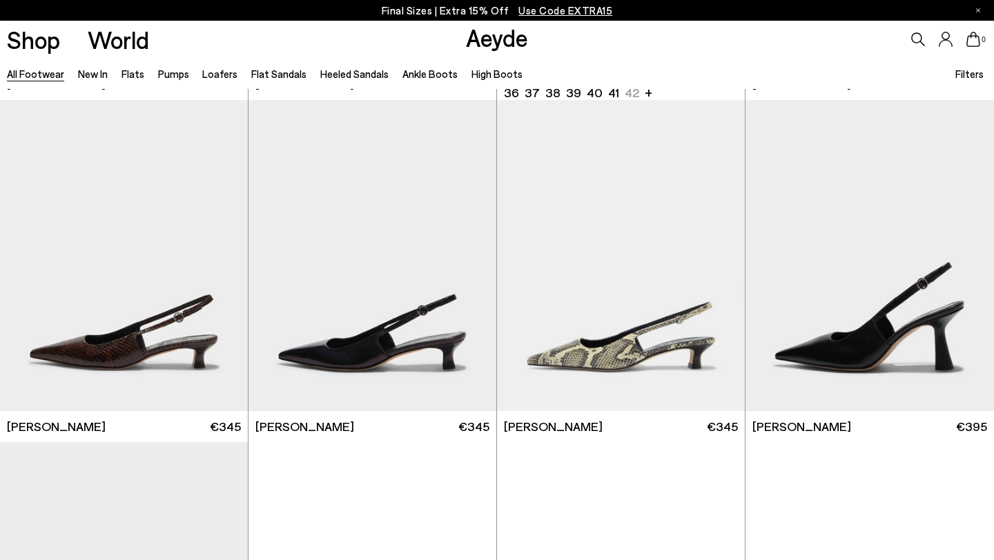
scroll to position [9606, 0]
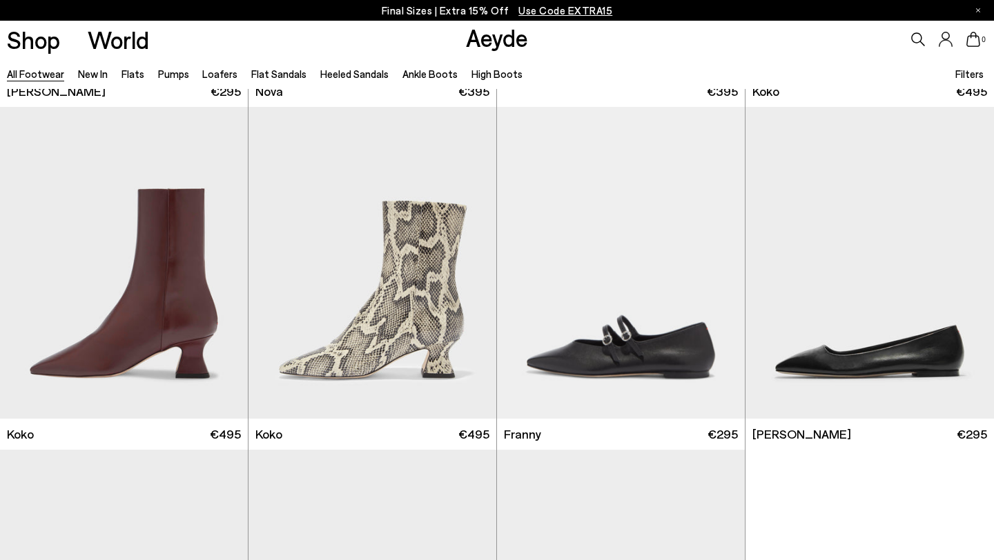
scroll to position [12058, 0]
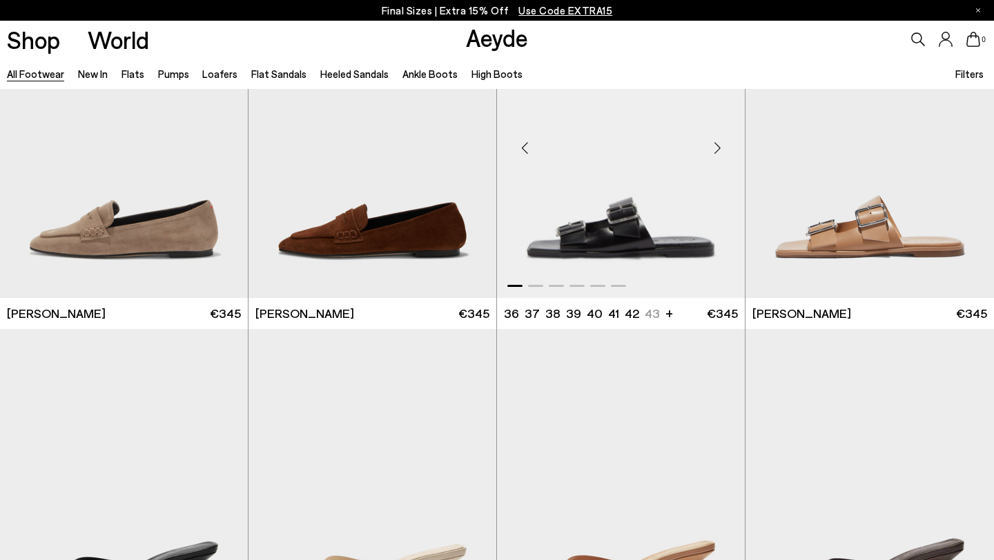
scroll to position [14232, 0]
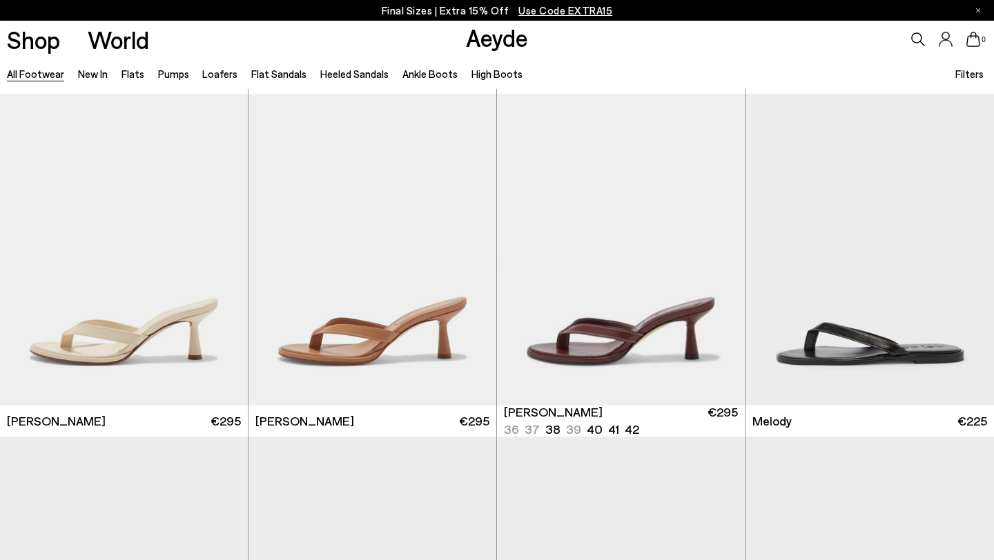
scroll to position [15761, 0]
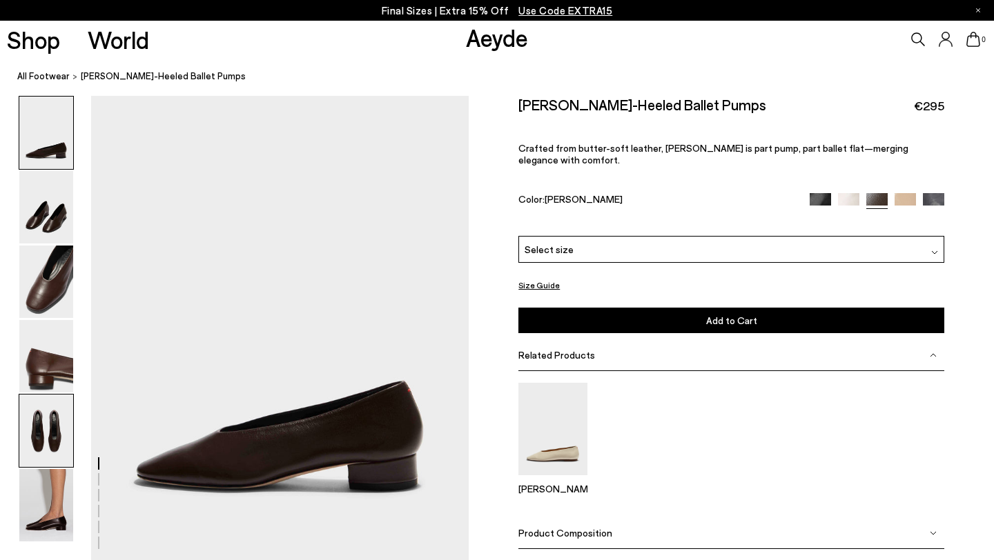
click at [32, 446] on img at bounding box center [46, 431] width 54 height 72
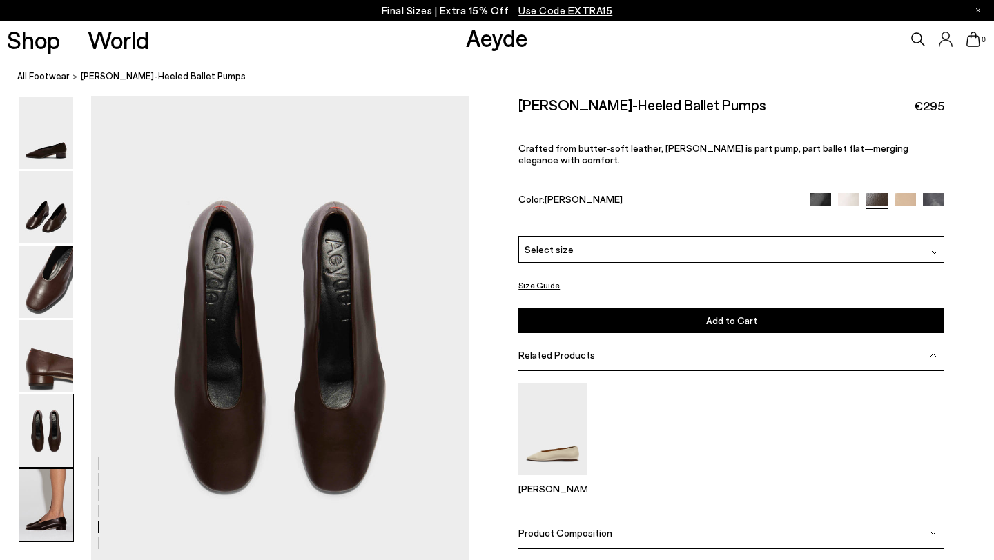
click at [57, 497] on img at bounding box center [46, 505] width 54 height 72
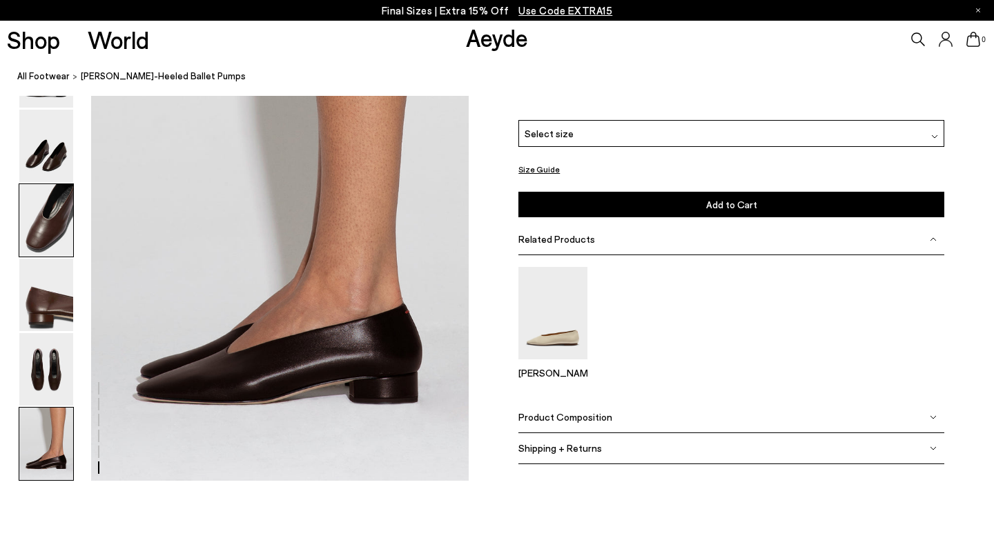
click at [52, 237] on img at bounding box center [46, 220] width 54 height 72
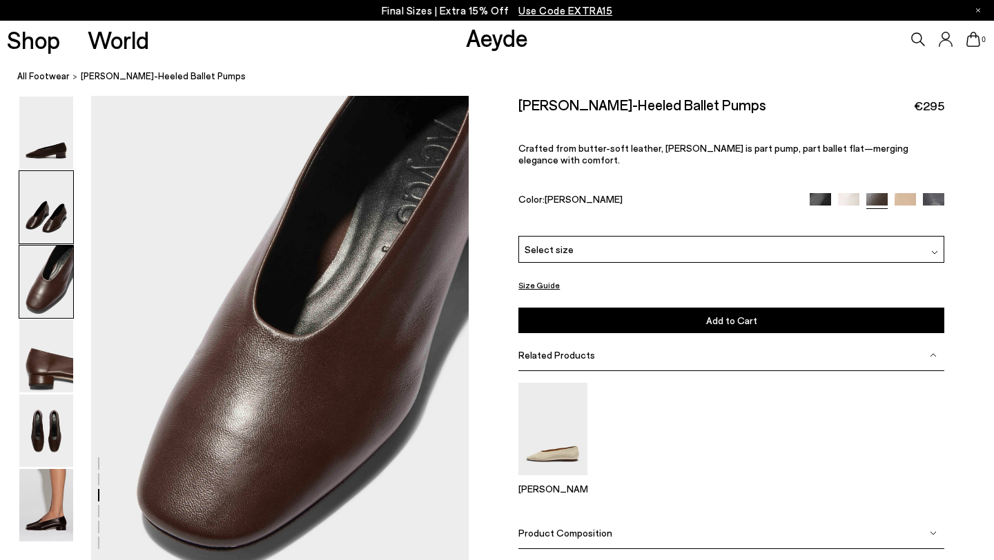
click at [50, 219] on img at bounding box center [46, 207] width 54 height 72
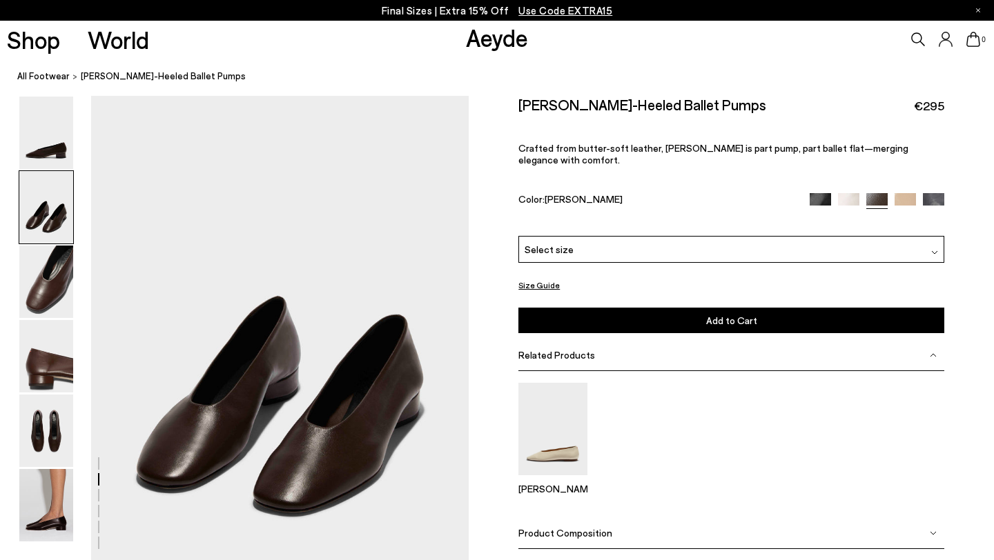
scroll to position [468, 0]
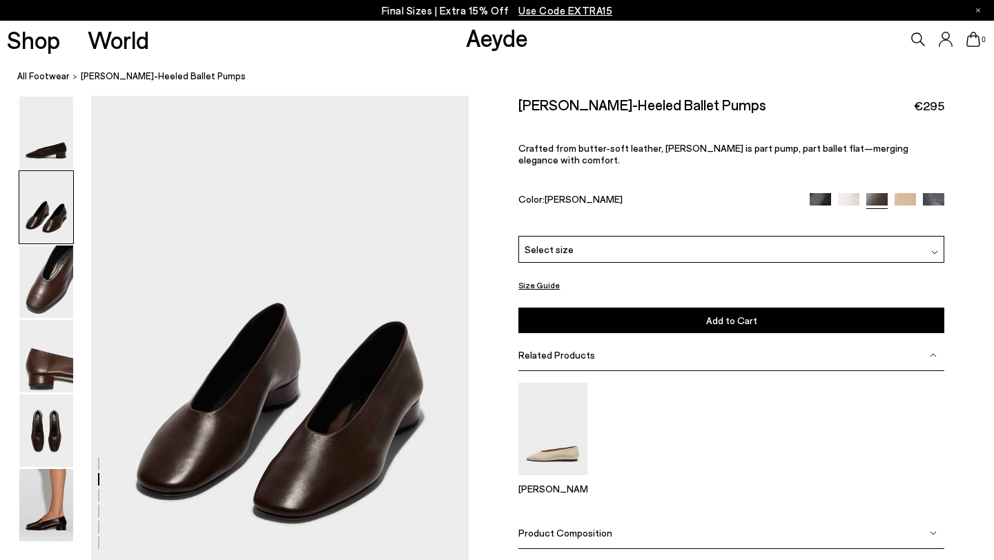
click at [894, 193] on img at bounding box center [904, 203] width 21 height 21
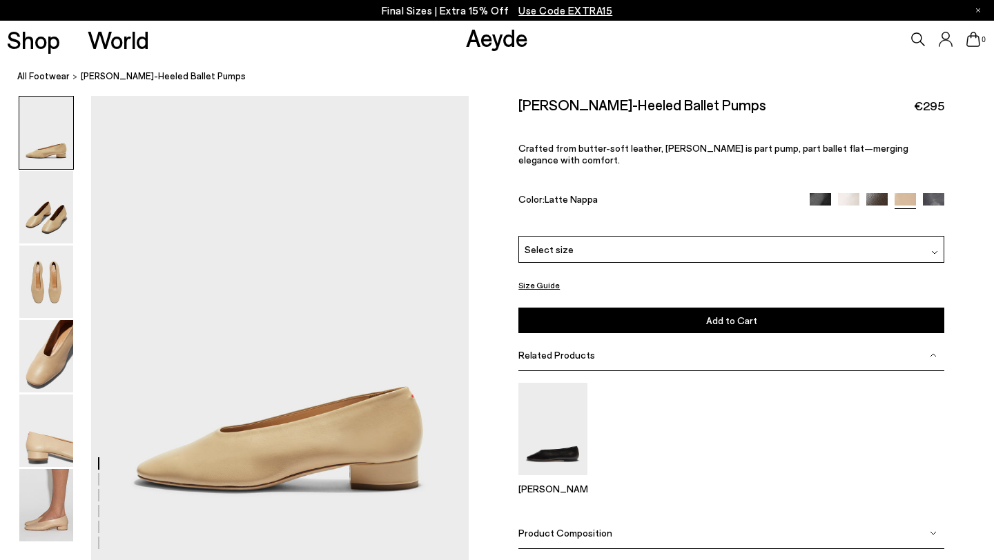
click at [850, 193] on img at bounding box center [848, 203] width 21 height 21
